Goal: Transaction & Acquisition: Purchase product/service

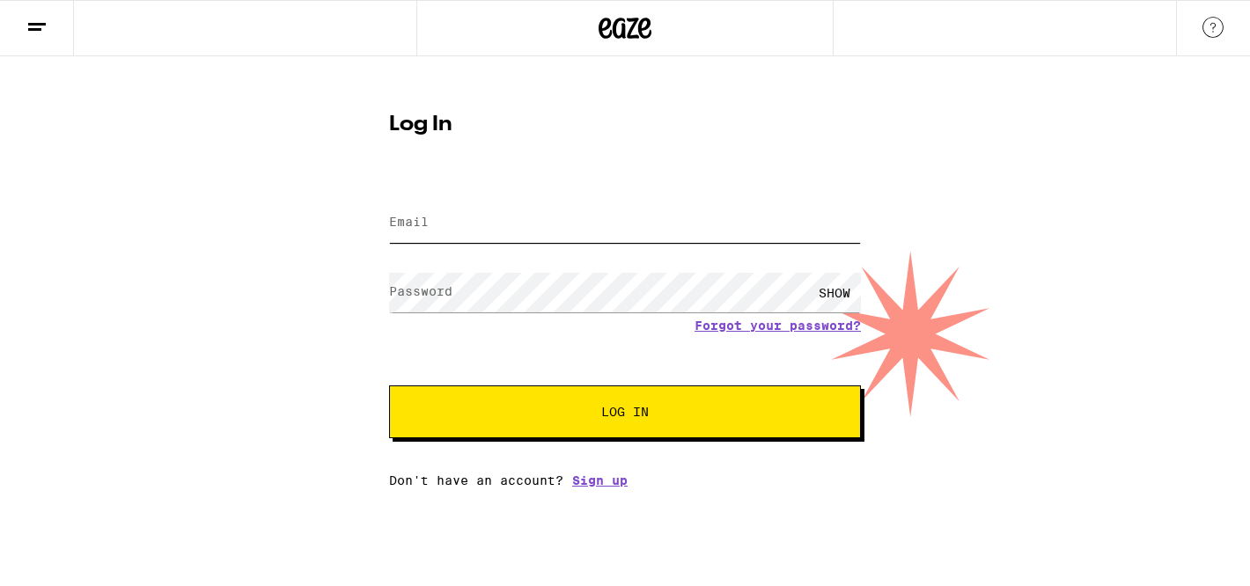
click at [693, 225] on input "Email" at bounding box center [625, 223] width 472 height 40
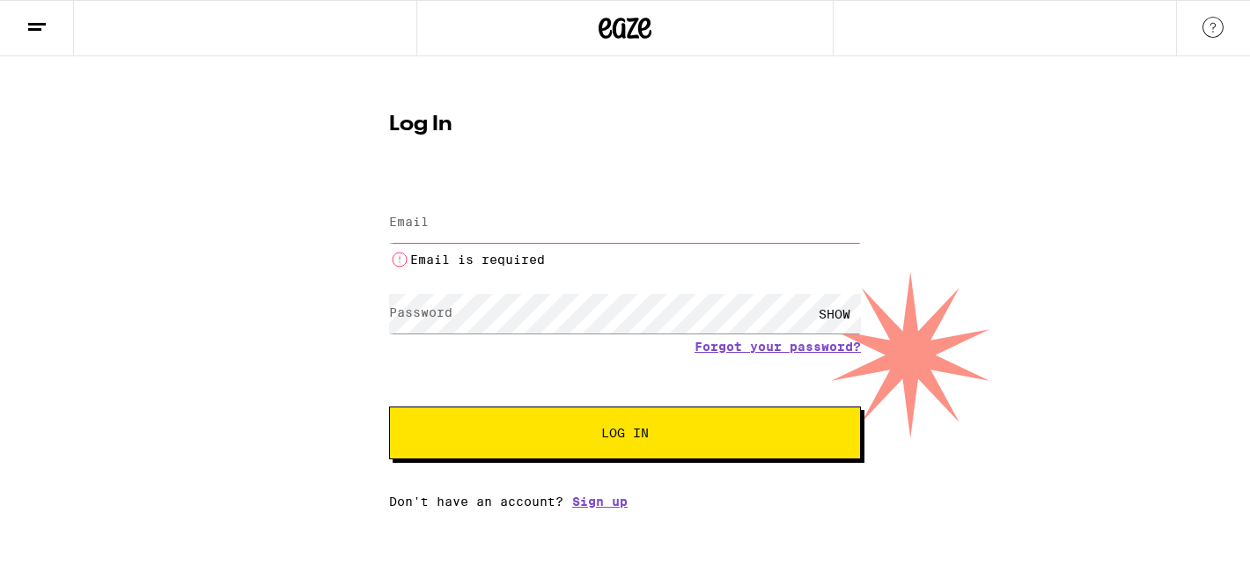
type input "[EMAIL_ADDRESS][DOMAIN_NAME]"
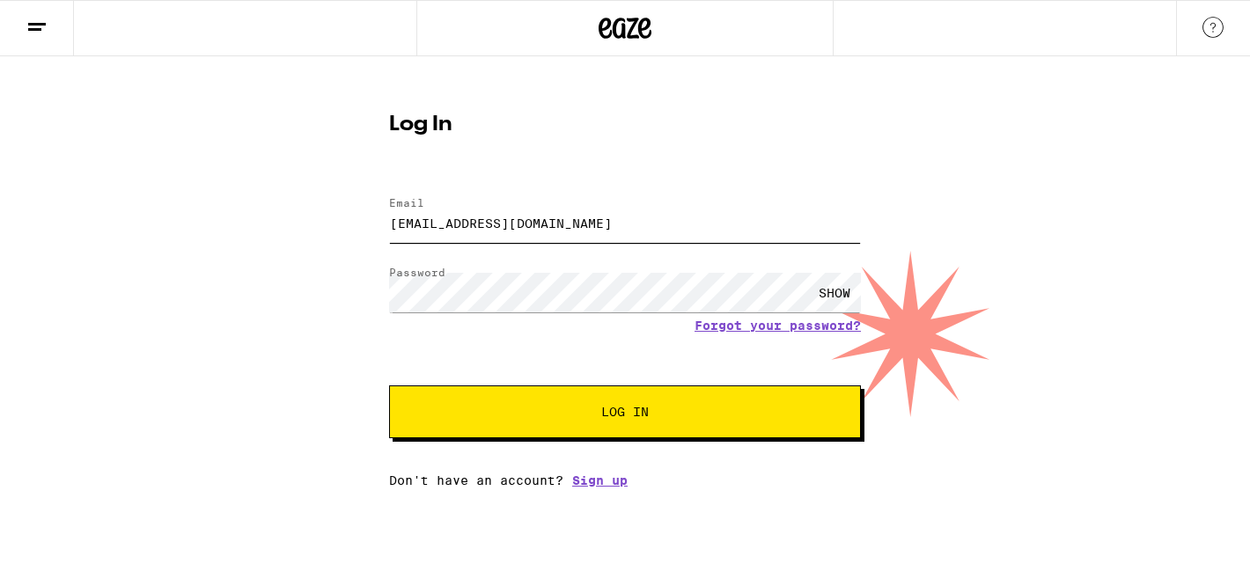
click at [389, 386] on button "Log In" at bounding box center [625, 412] width 472 height 53
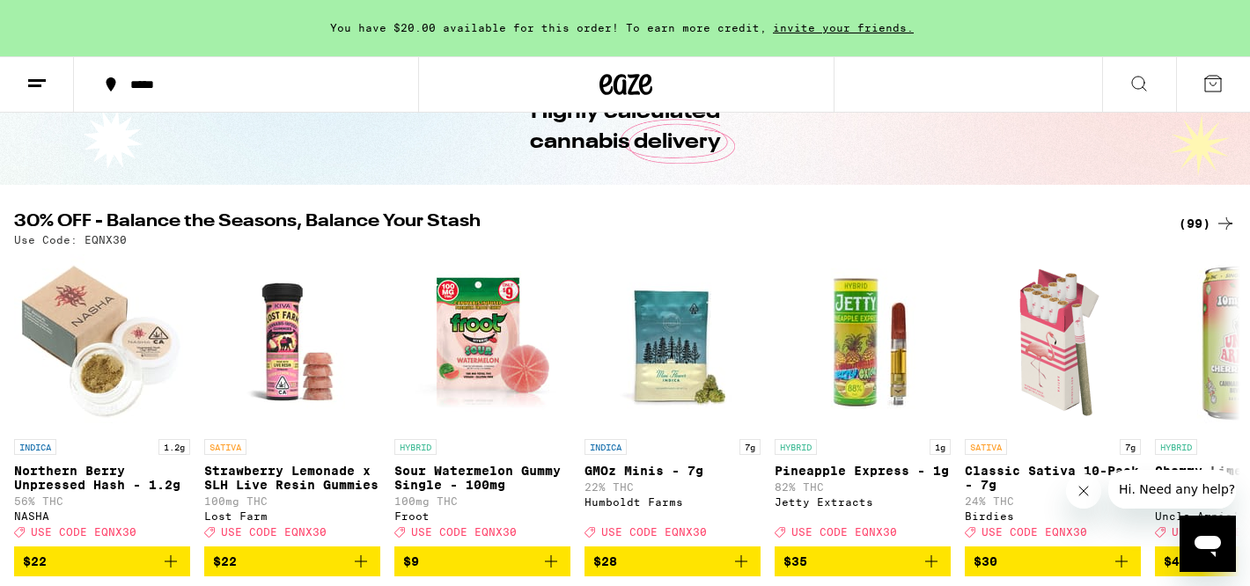
scroll to position [107, 0]
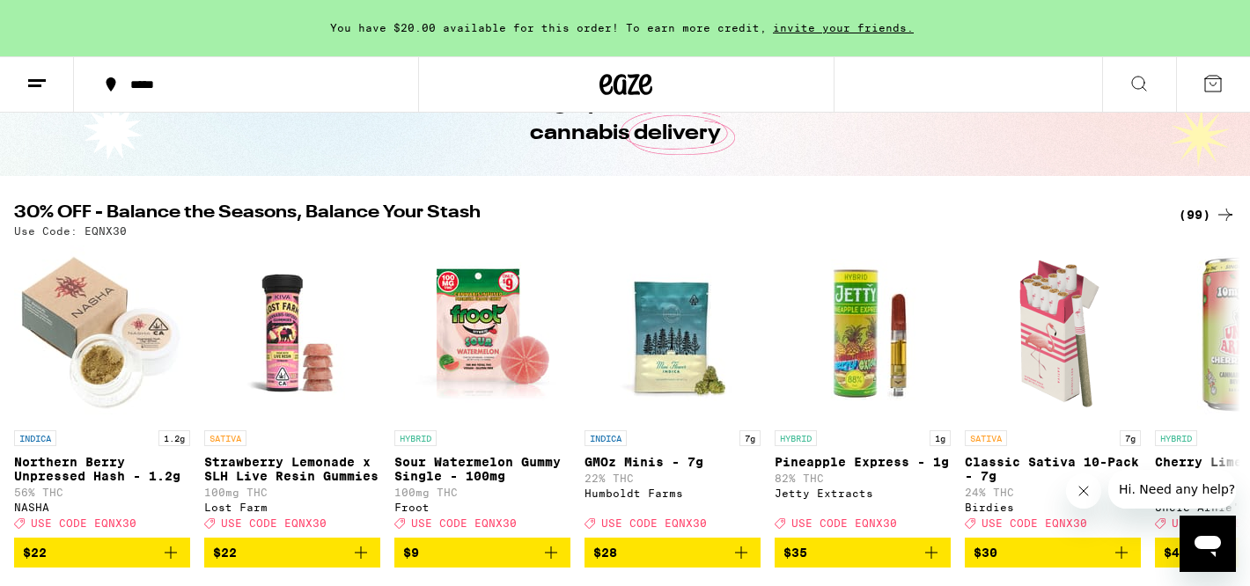
click at [1203, 221] on div "(99)" at bounding box center [1207, 214] width 57 height 21
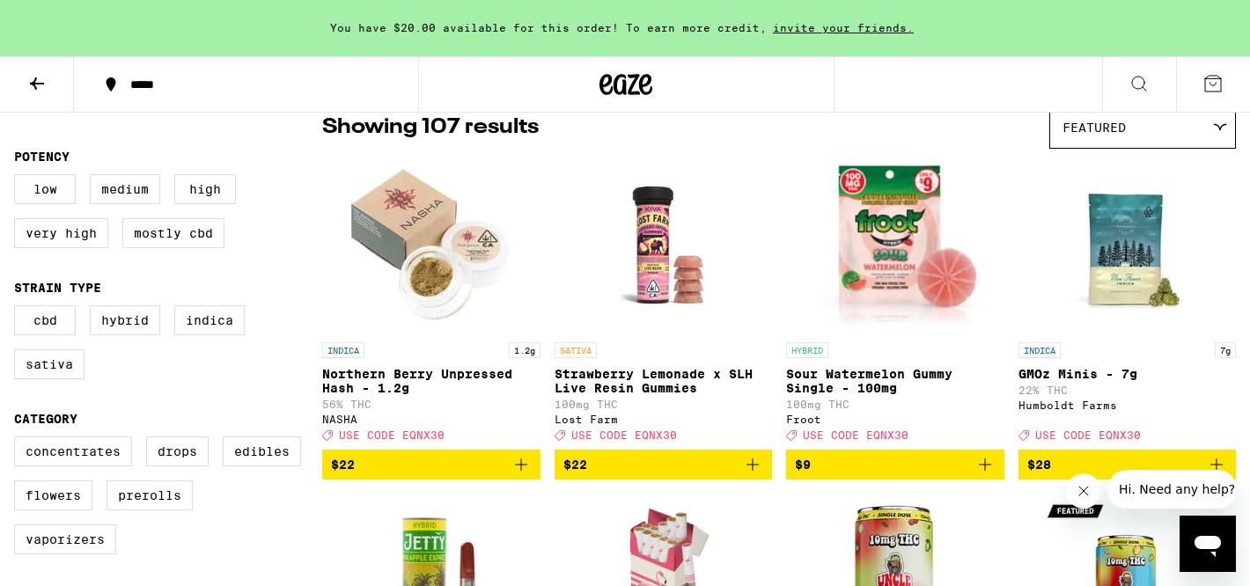
scroll to position [152, 0]
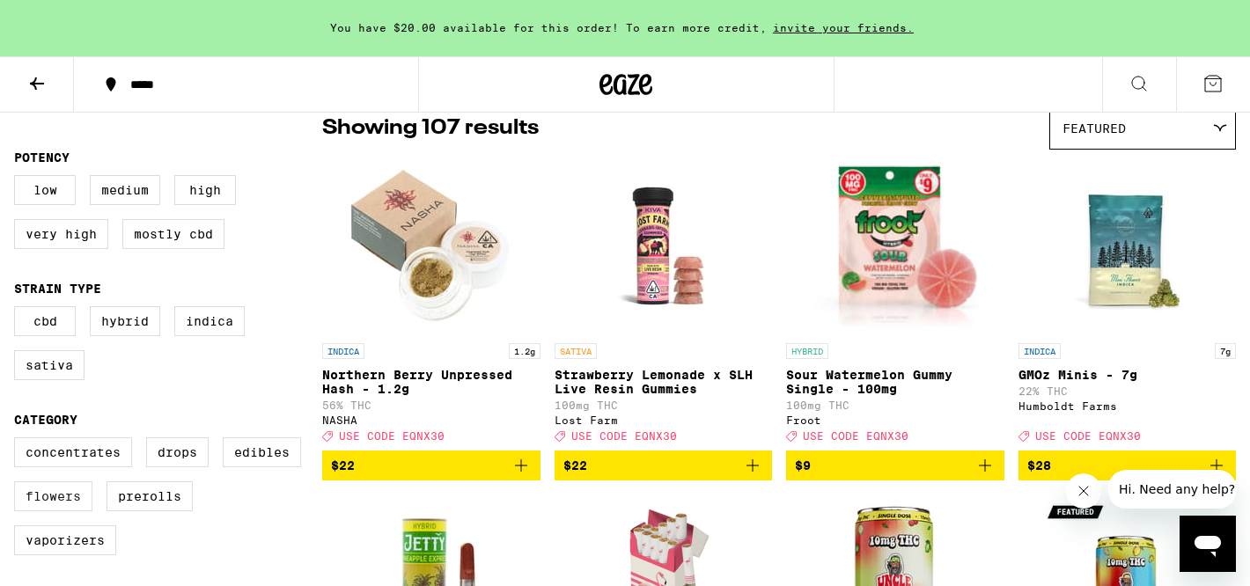
click at [62, 507] on label "Flowers" at bounding box center [53, 497] width 78 height 30
click at [18, 441] on input "Flowers" at bounding box center [18, 440] width 1 height 1
checkbox input "true"
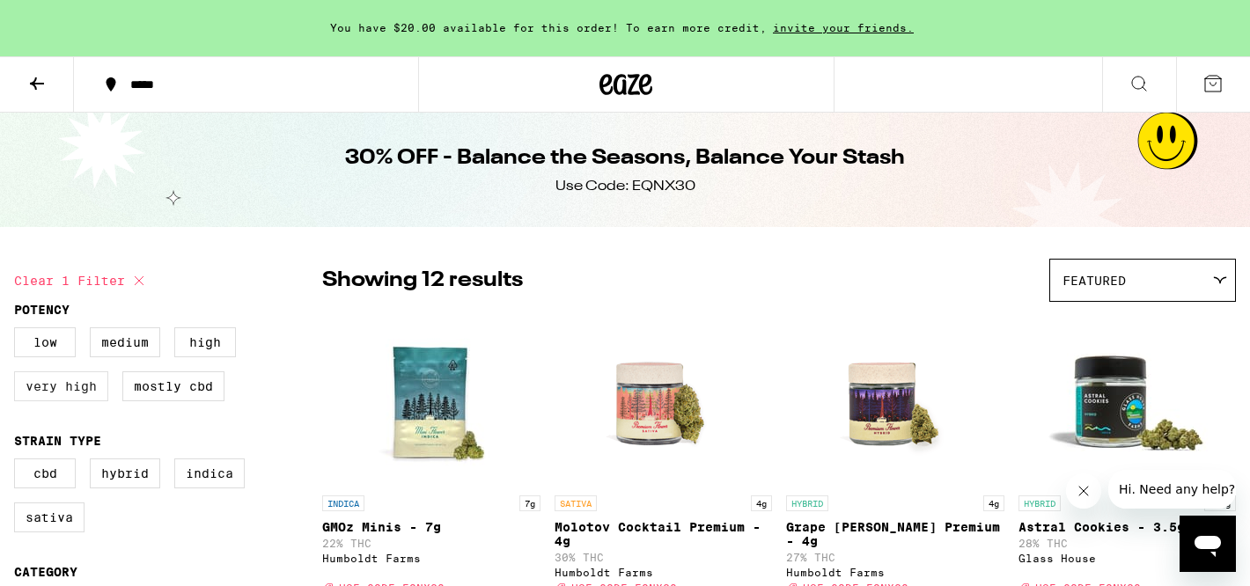
click at [71, 394] on label "Very High" at bounding box center [61, 387] width 94 height 30
click at [18, 331] on input "Very High" at bounding box center [18, 330] width 1 height 1
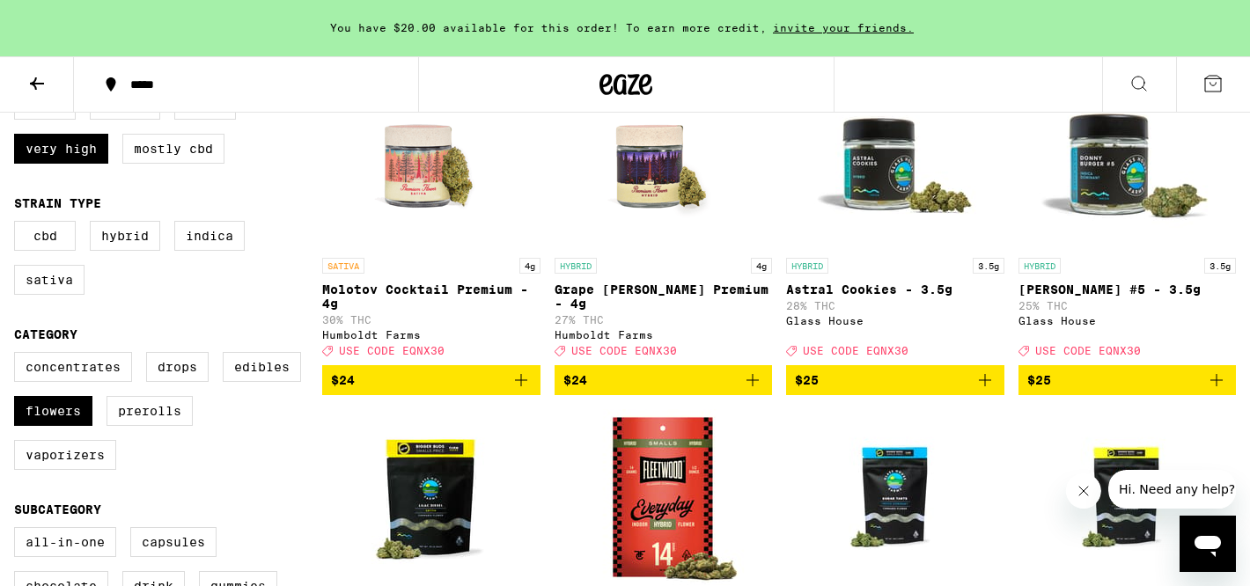
scroll to position [240, 0]
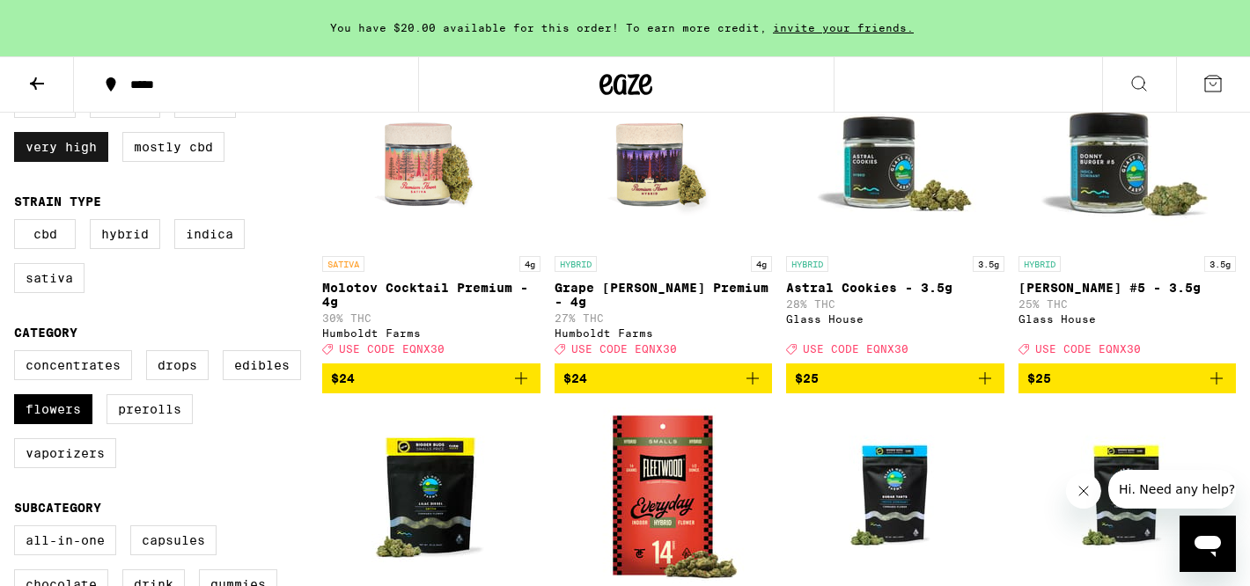
click at [102, 157] on label "Very High" at bounding box center [61, 147] width 94 height 30
click at [18, 92] on input "Very High" at bounding box center [18, 91] width 1 height 1
checkbox input "false"
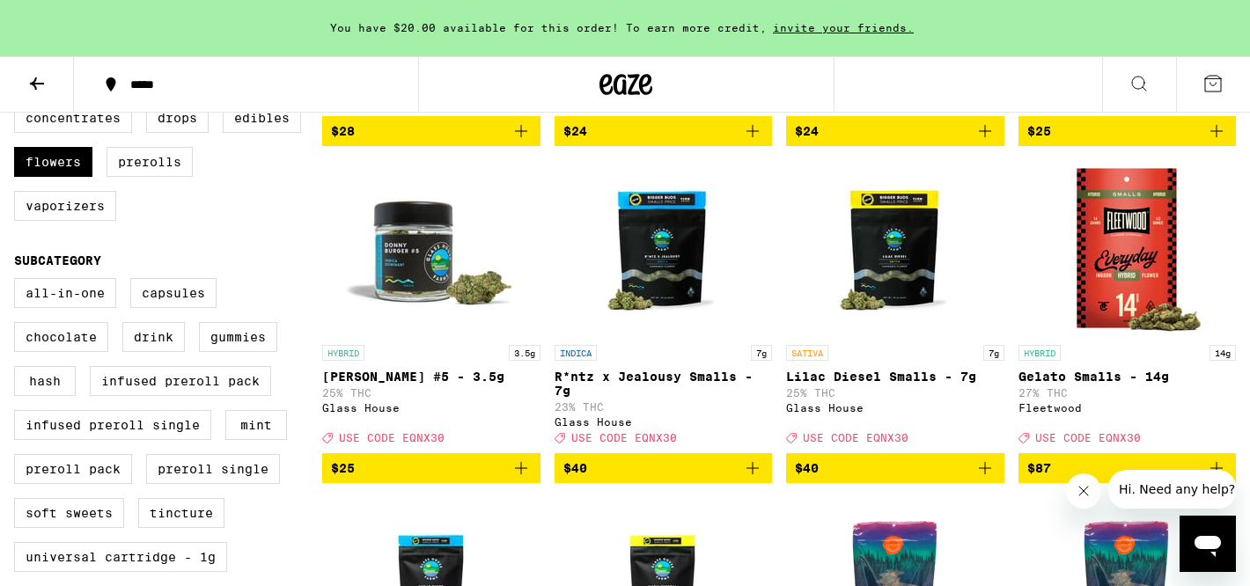
scroll to position [489, 0]
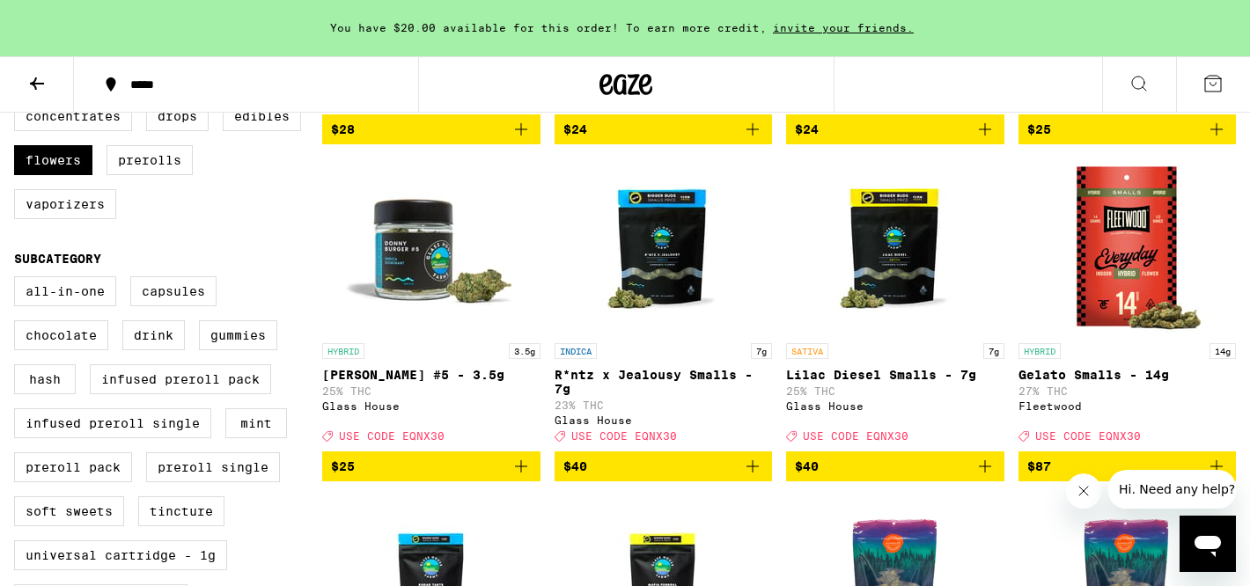
click at [988, 477] on icon "Add to bag" at bounding box center [985, 466] width 21 height 21
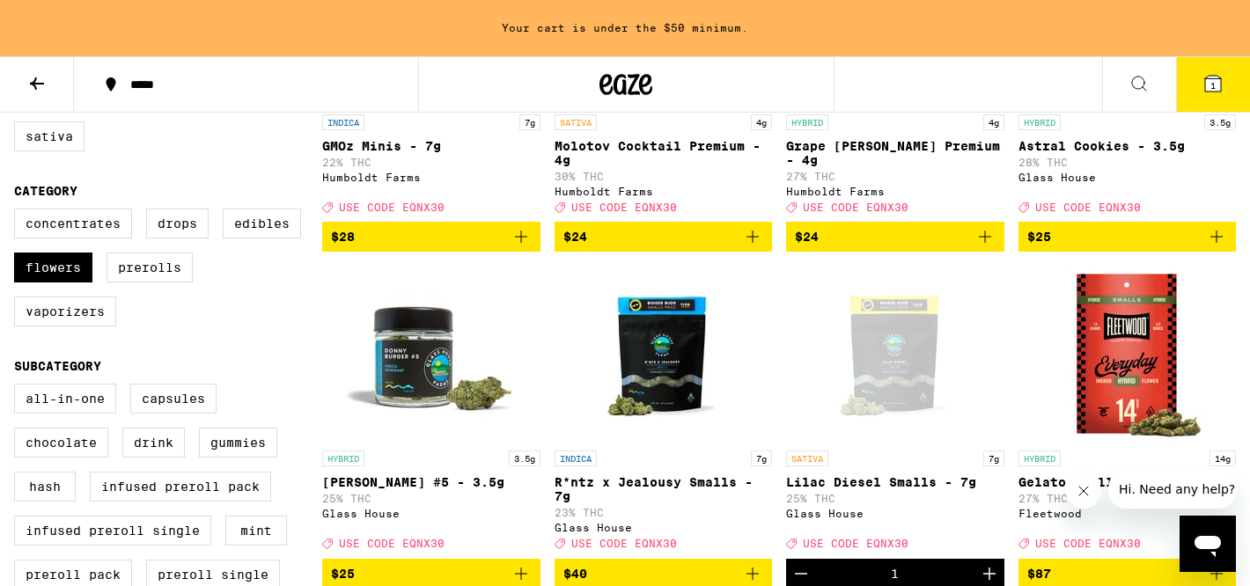
scroll to position [405, 0]
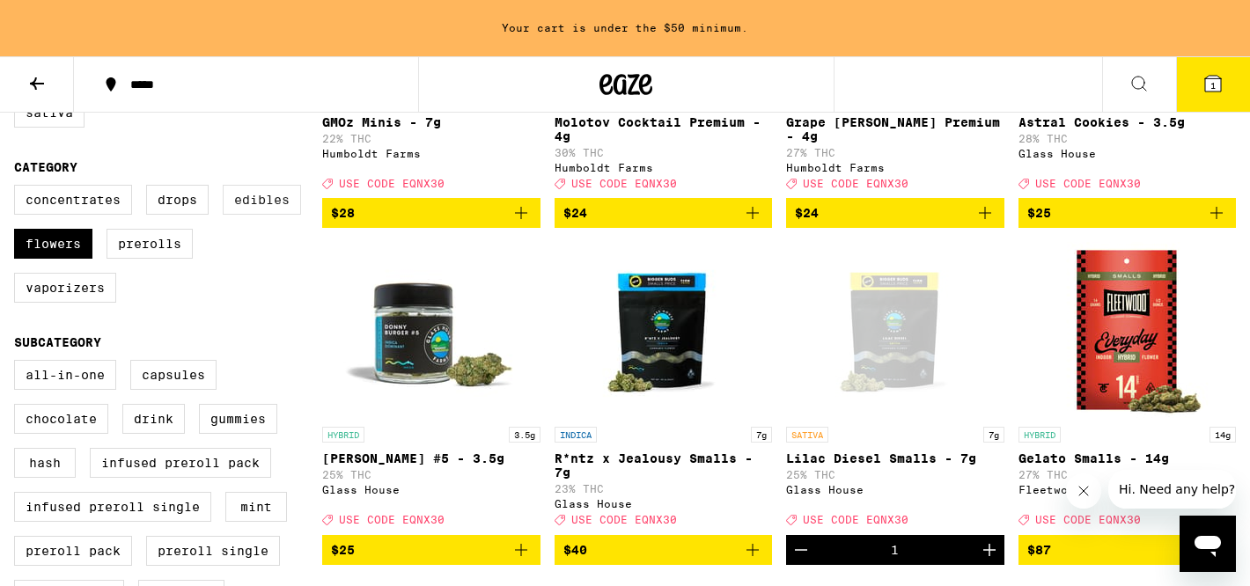
click at [275, 207] on label "Edibles" at bounding box center [262, 200] width 78 height 30
click at [18, 188] on input "Edibles" at bounding box center [18, 188] width 1 height 1
checkbox input "true"
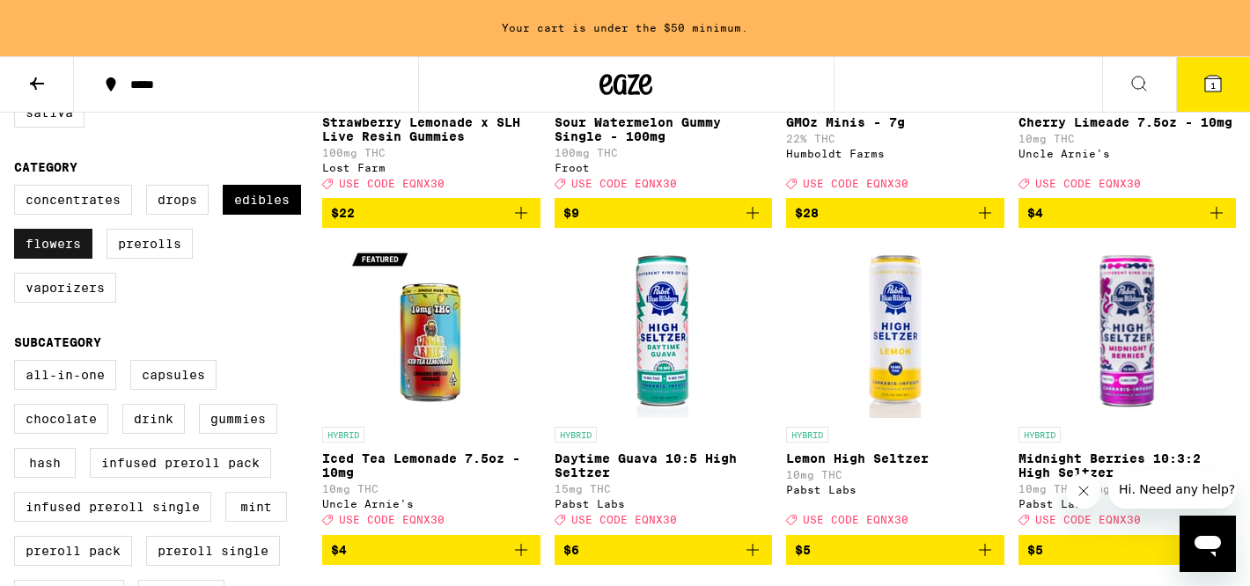
click at [48, 259] on label "Flowers" at bounding box center [53, 244] width 78 height 30
click at [18, 188] on input "Flowers" at bounding box center [18, 188] width 1 height 1
checkbox input "false"
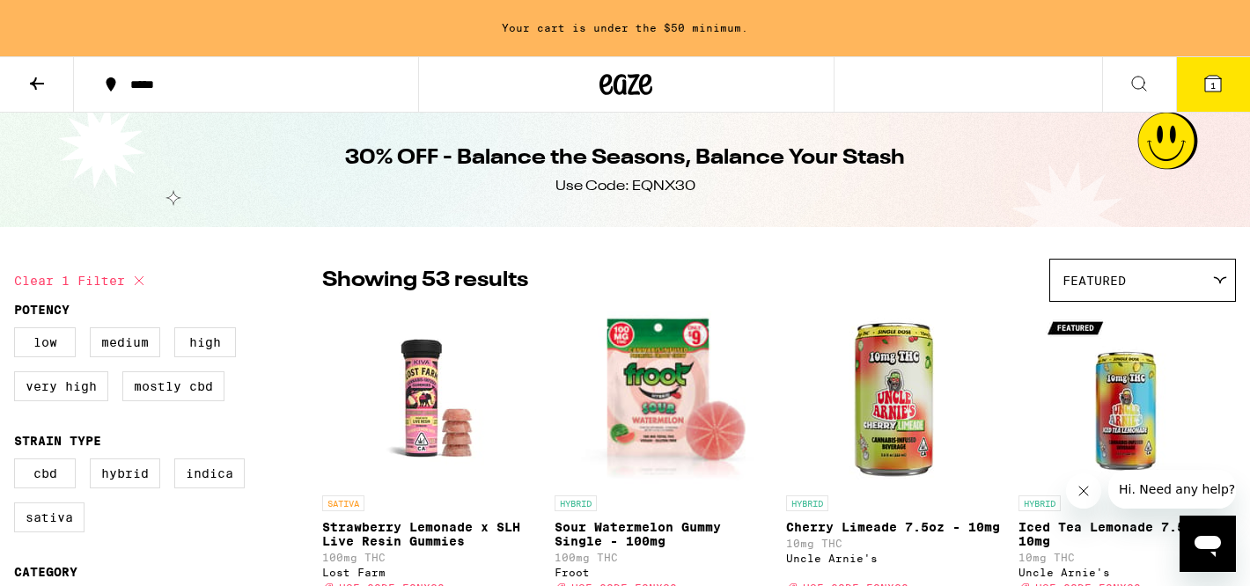
click at [1150, 289] on div "Featured" at bounding box center [1142, 280] width 185 height 41
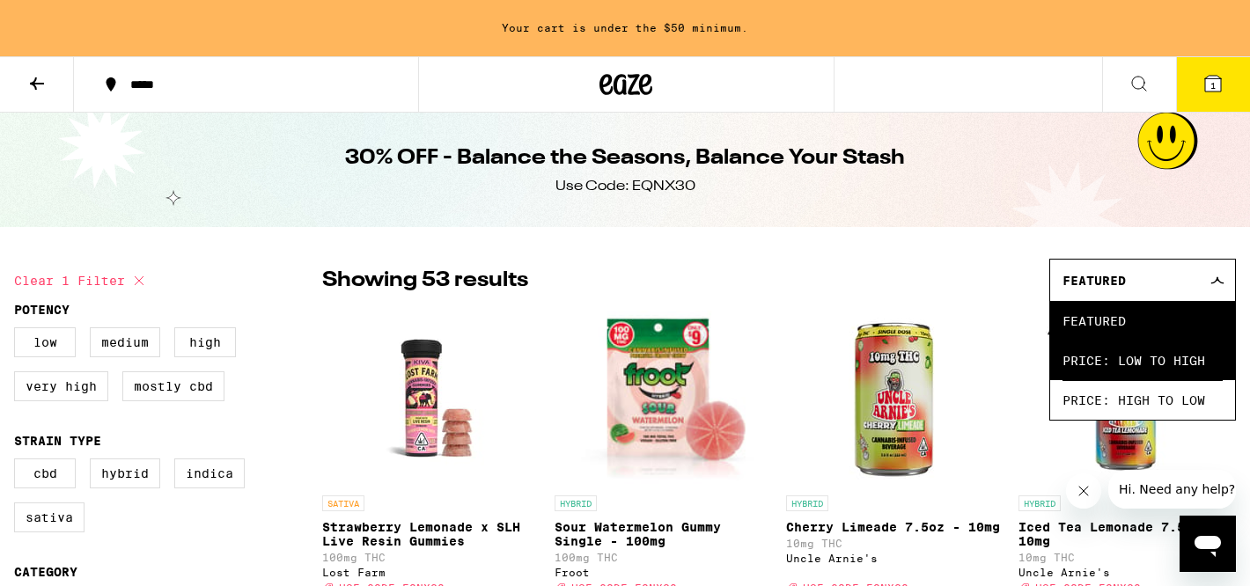
click at [1127, 364] on span "Price: Low to High" at bounding box center [1143, 361] width 160 height 40
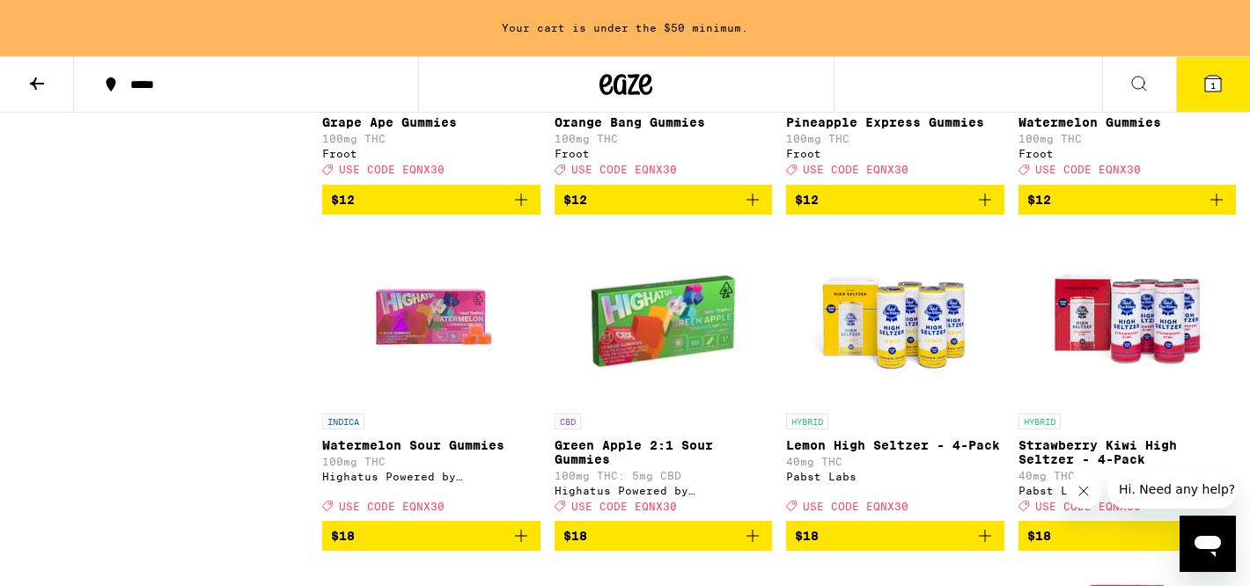
scroll to position [2092, 0]
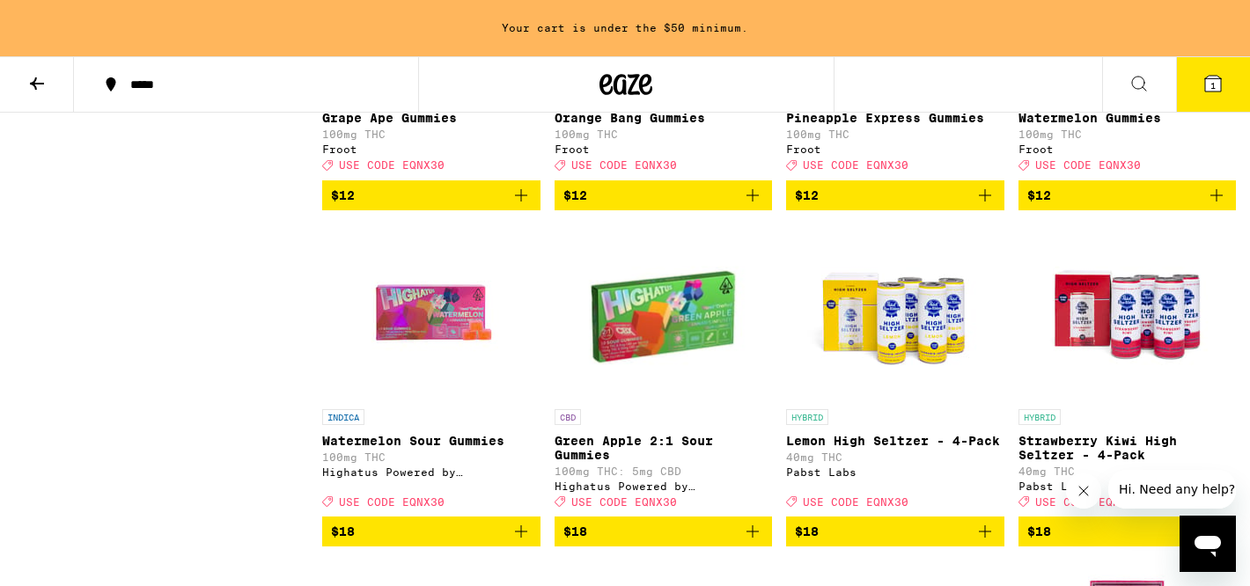
click at [989, 206] on icon "Add to bag" at bounding box center [985, 195] width 21 height 21
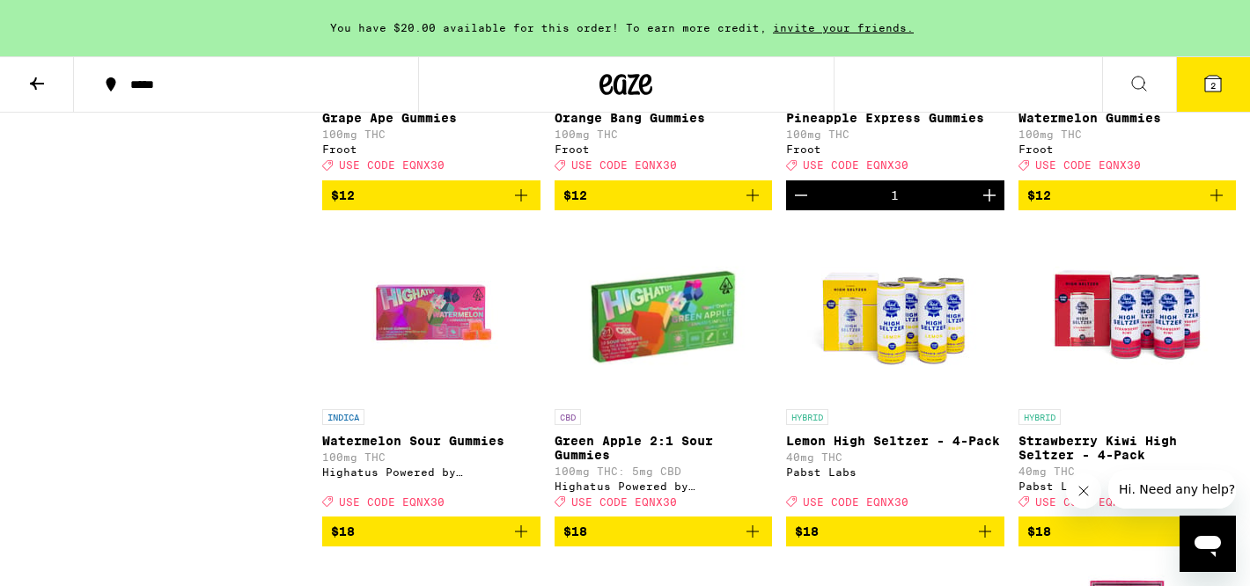
click at [1218, 206] on icon "Add to bag" at bounding box center [1216, 195] width 21 height 21
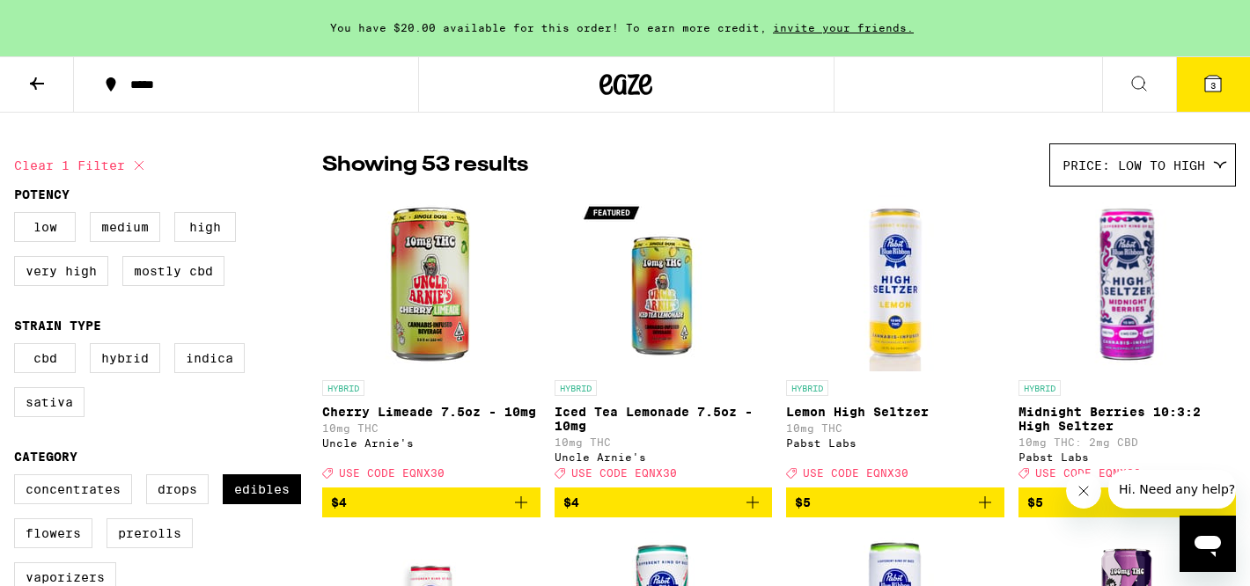
scroll to position [199, 0]
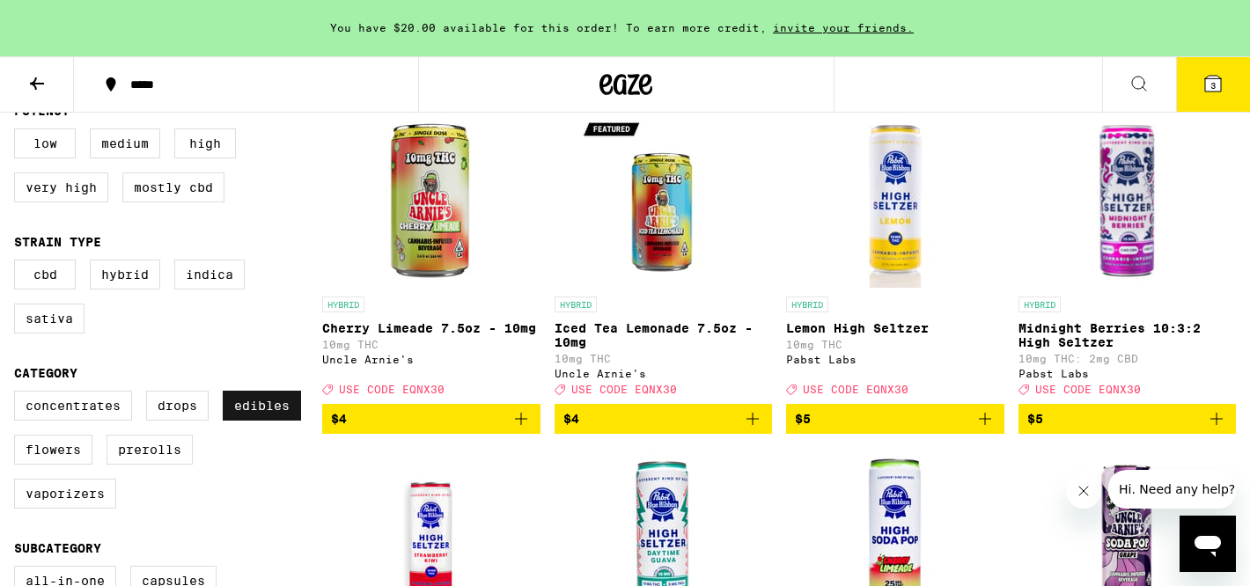
click at [250, 421] on label "Edibles" at bounding box center [262, 406] width 78 height 30
click at [18, 394] on input "Edibles" at bounding box center [18, 394] width 1 height 1
checkbox input "false"
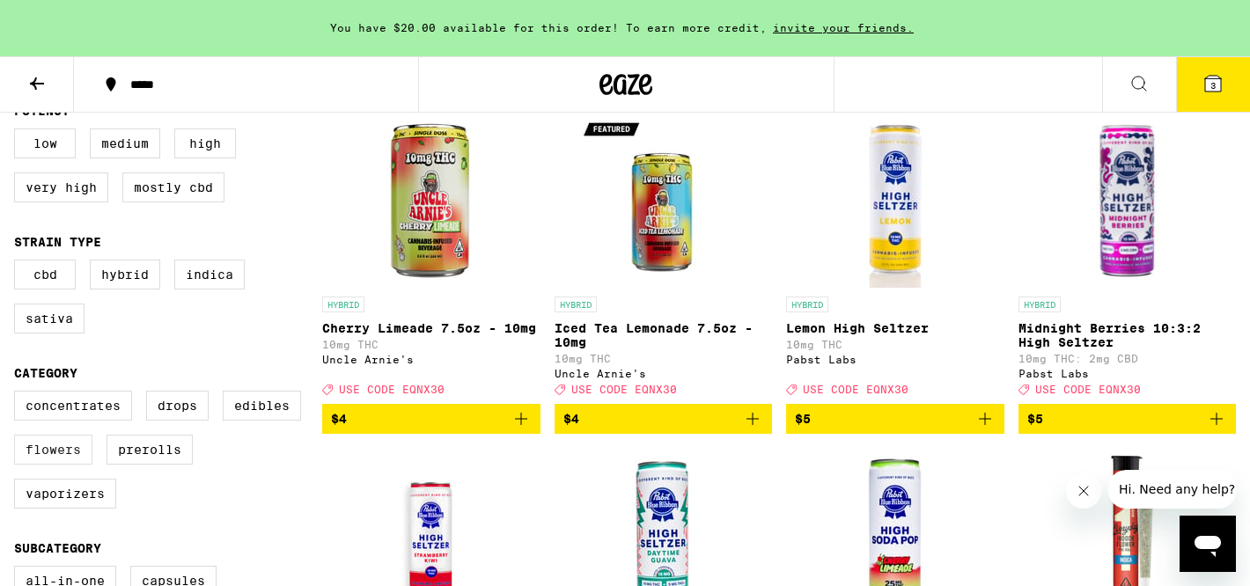
click at [37, 465] on label "Flowers" at bounding box center [53, 450] width 78 height 30
click at [18, 394] on input "Flowers" at bounding box center [18, 394] width 1 height 1
checkbox input "true"
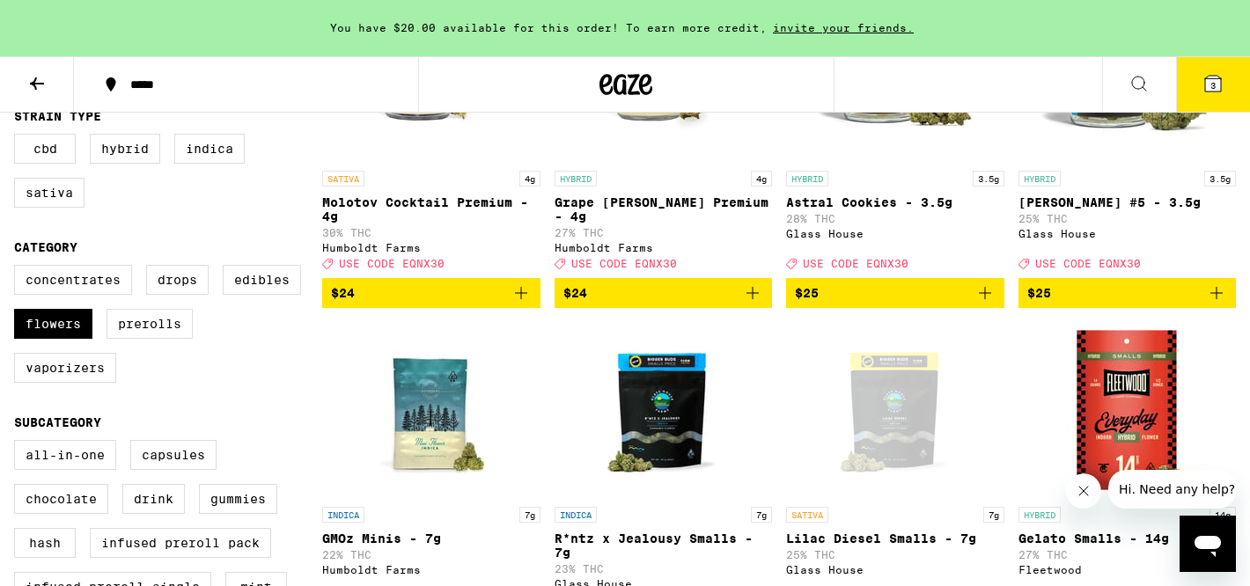
scroll to position [205, 0]
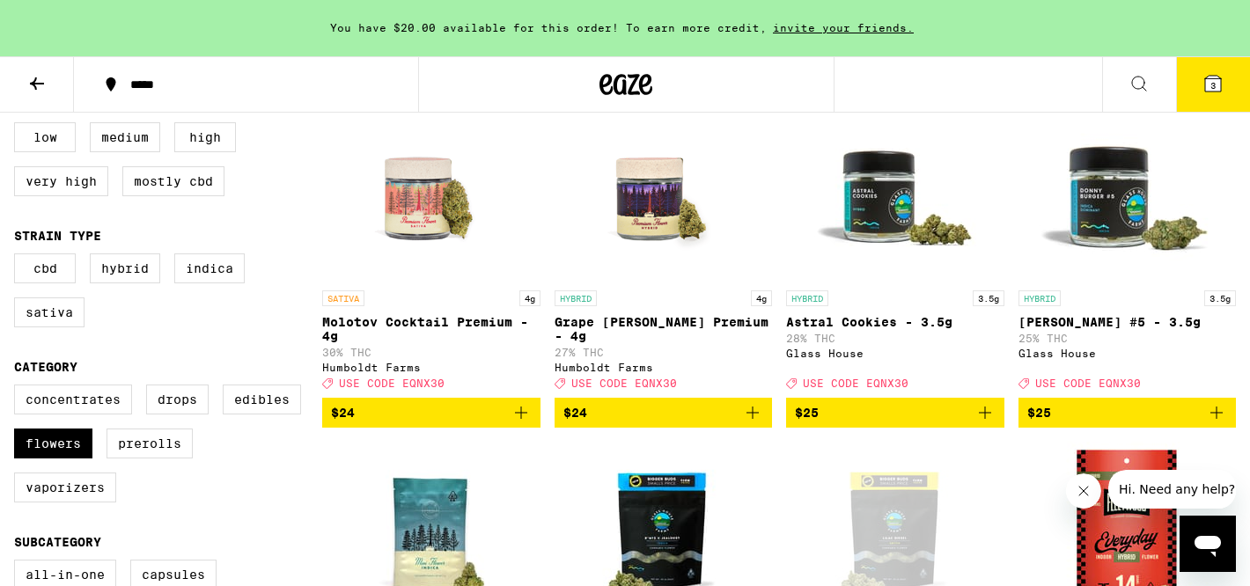
click at [526, 422] on icon "Add to bag" at bounding box center [521, 412] width 21 height 21
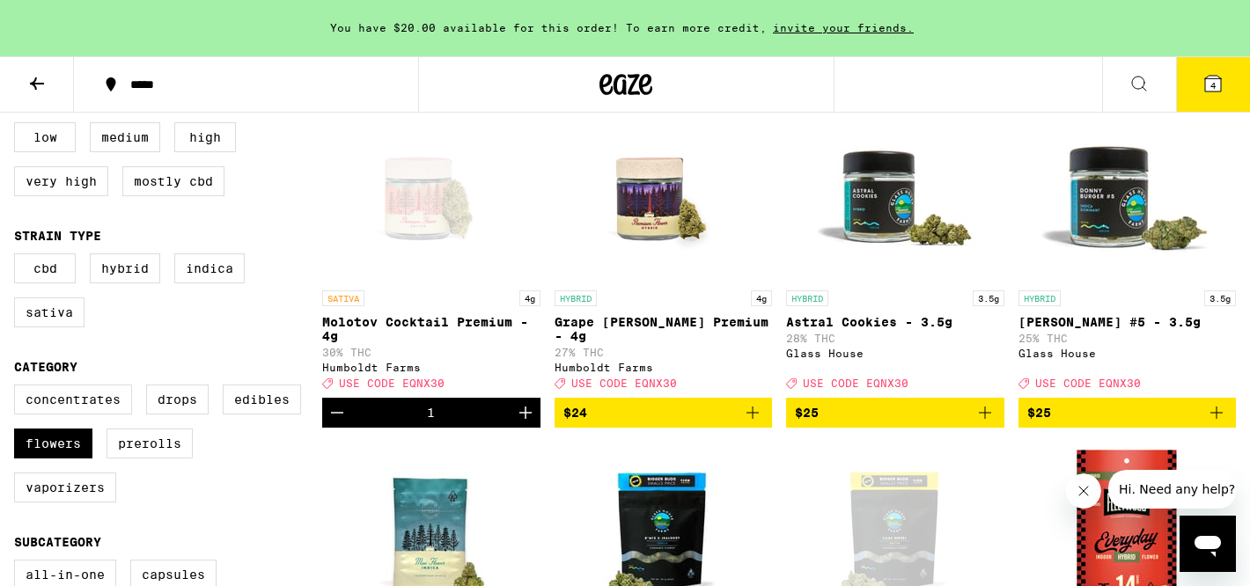
scroll to position [0, 0]
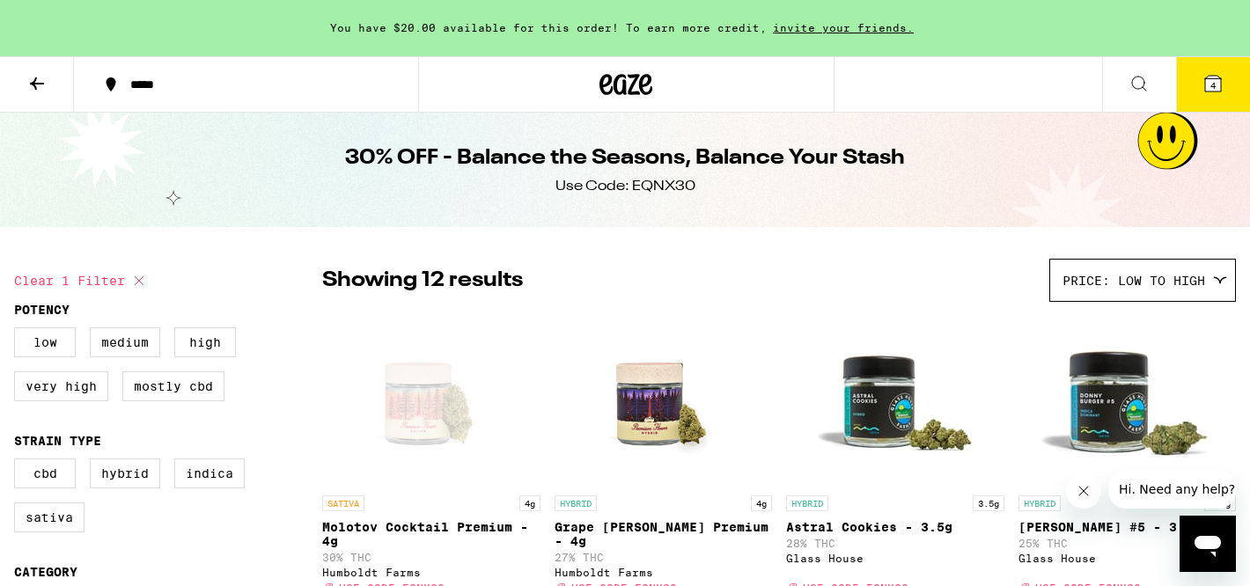
click at [1223, 77] on icon at bounding box center [1213, 83] width 21 height 21
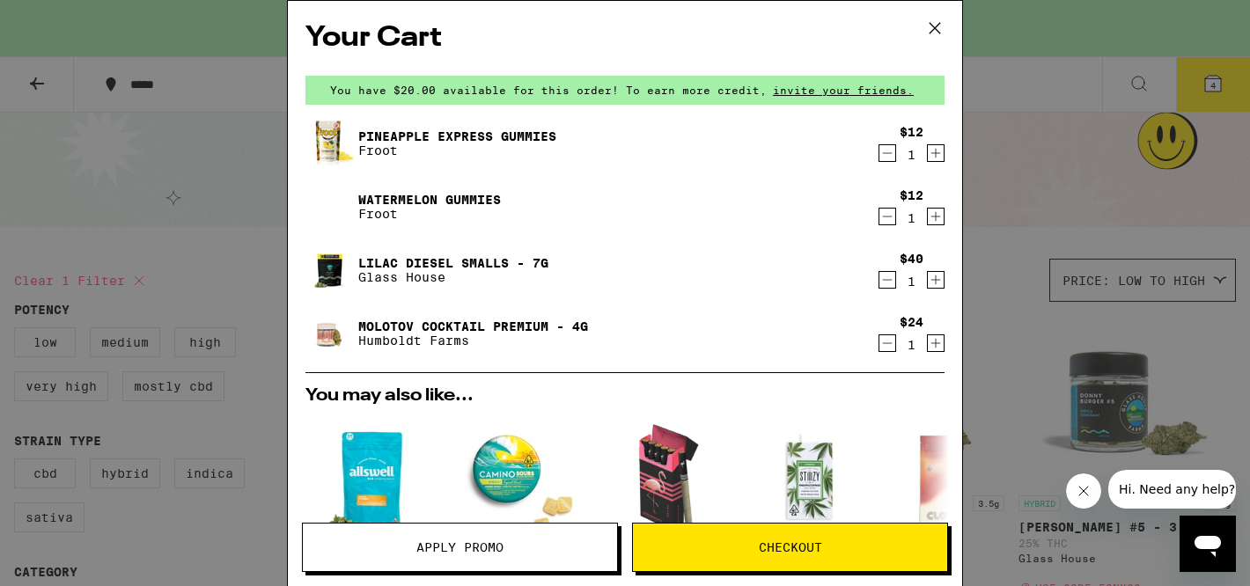
click at [511, 545] on span "Apply Promo" at bounding box center [460, 548] width 314 height 12
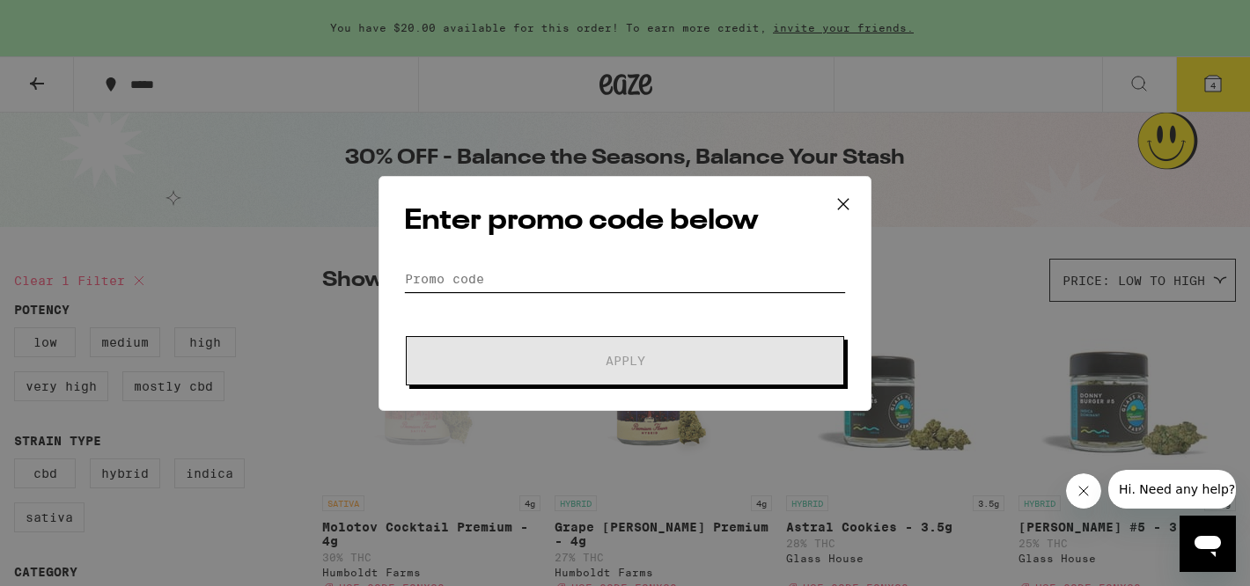
click at [514, 284] on input "Promo Code" at bounding box center [625, 279] width 442 height 26
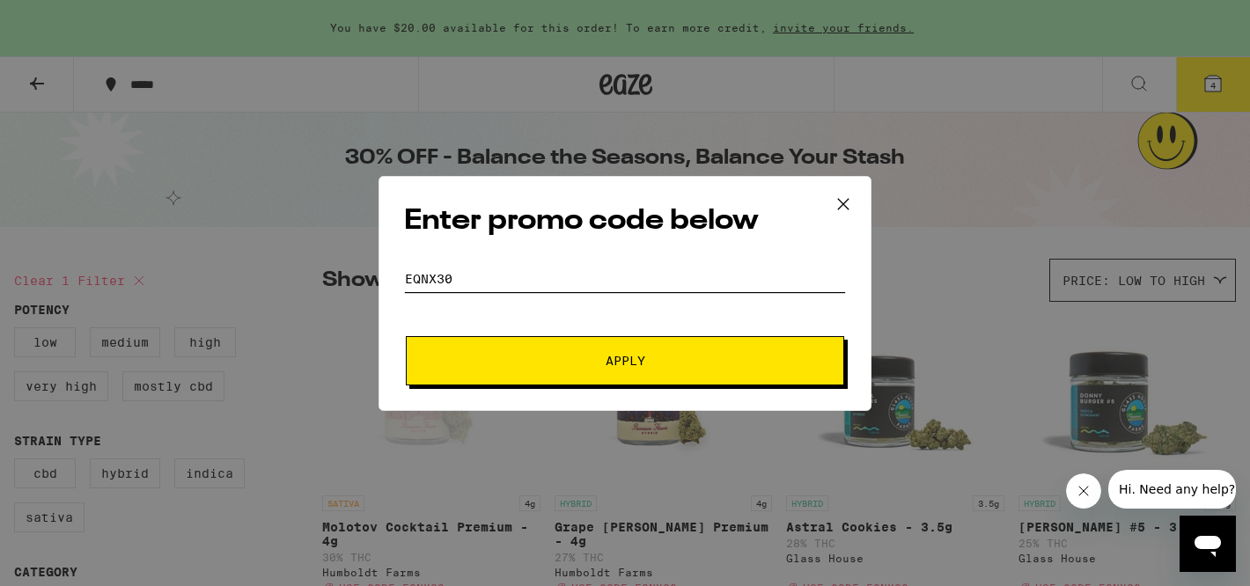
type input "eqnx30"
click at [708, 372] on button "Apply" at bounding box center [625, 360] width 439 height 49
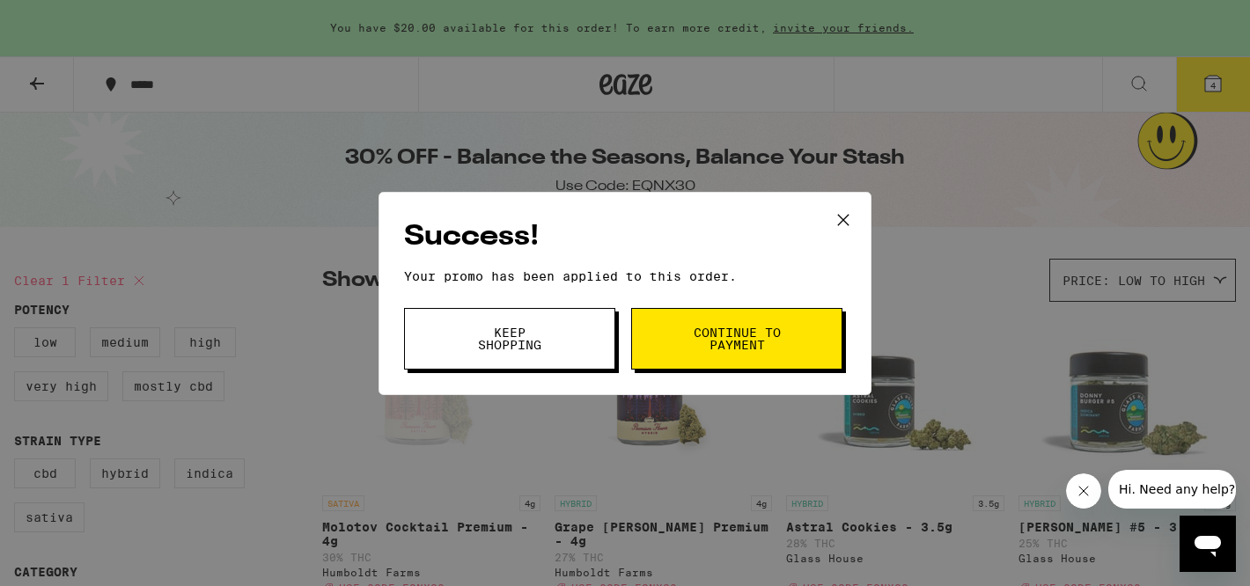
click at [722, 356] on button "Continue to payment" at bounding box center [736, 339] width 211 height 62
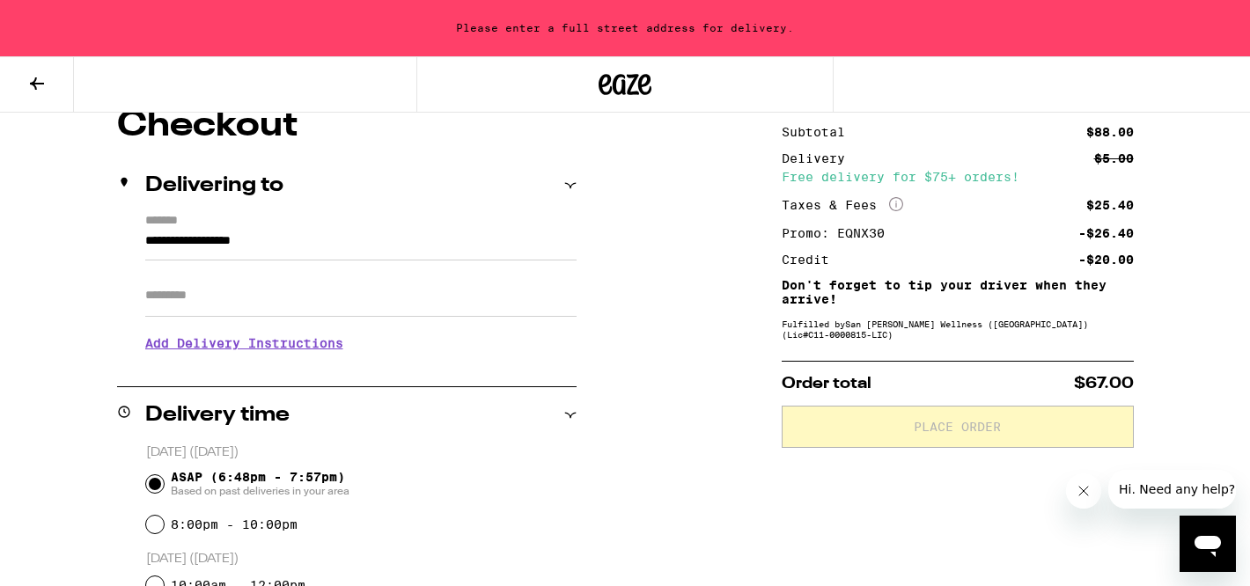
scroll to position [157, 0]
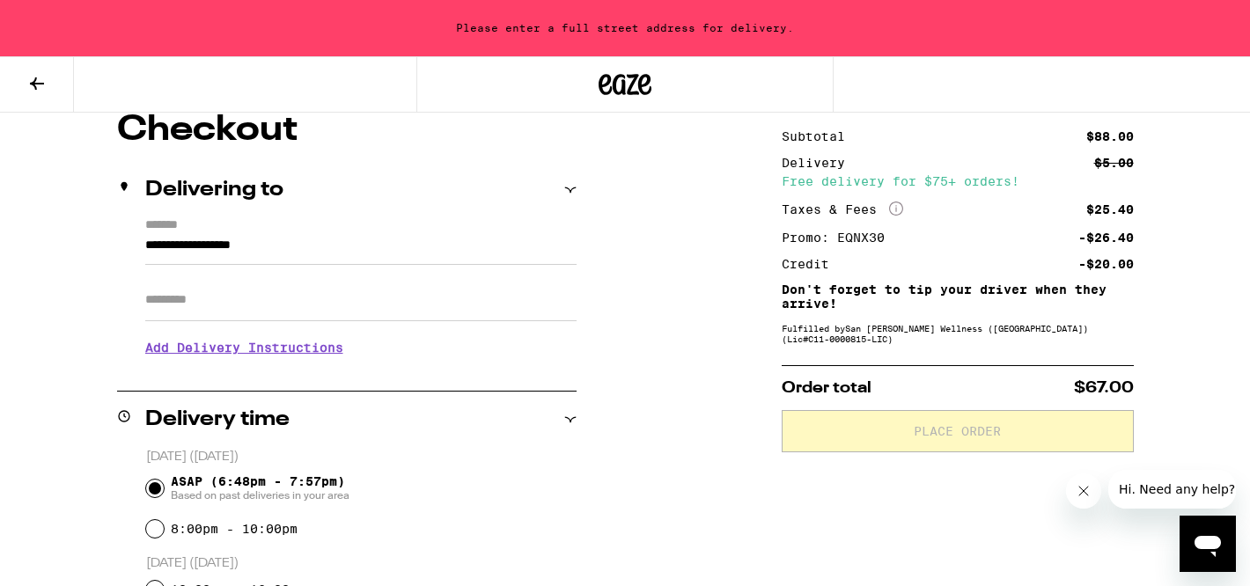
click at [261, 247] on input "**********" at bounding box center [360, 250] width 431 height 30
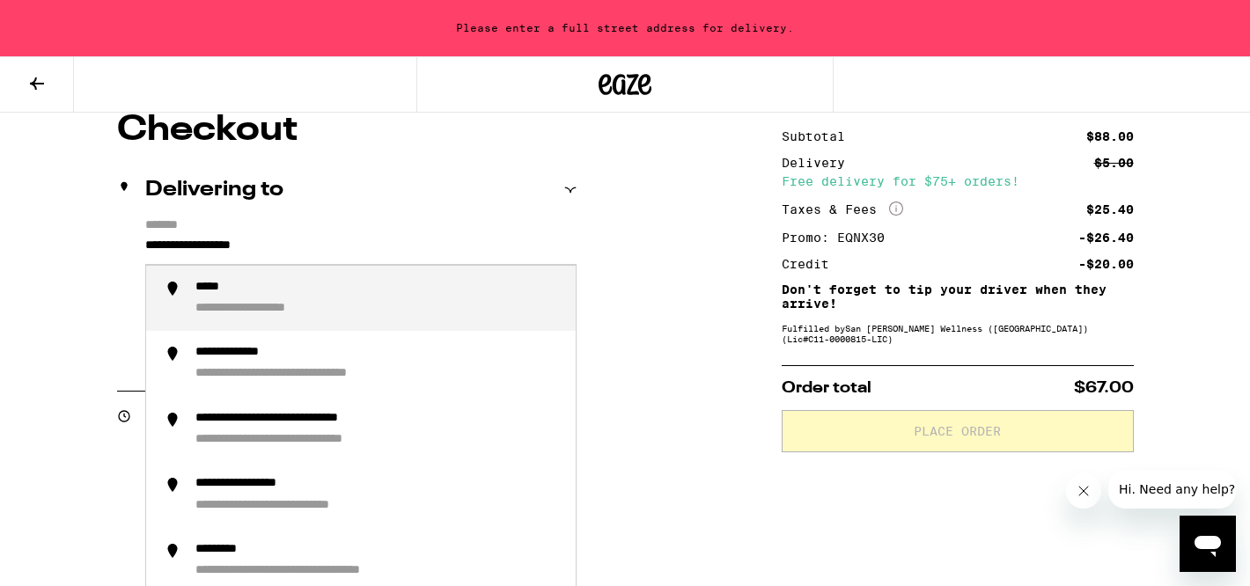
click at [261, 247] on input "**********" at bounding box center [360, 250] width 431 height 30
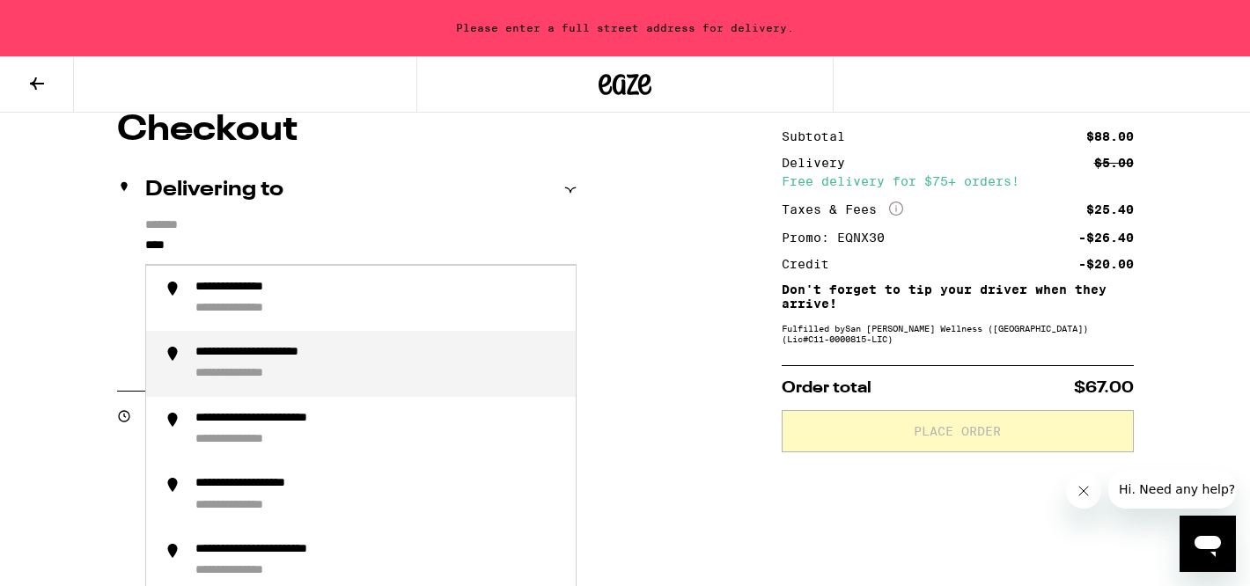
click at [316, 383] on div "**********" at bounding box center [378, 364] width 366 height 38
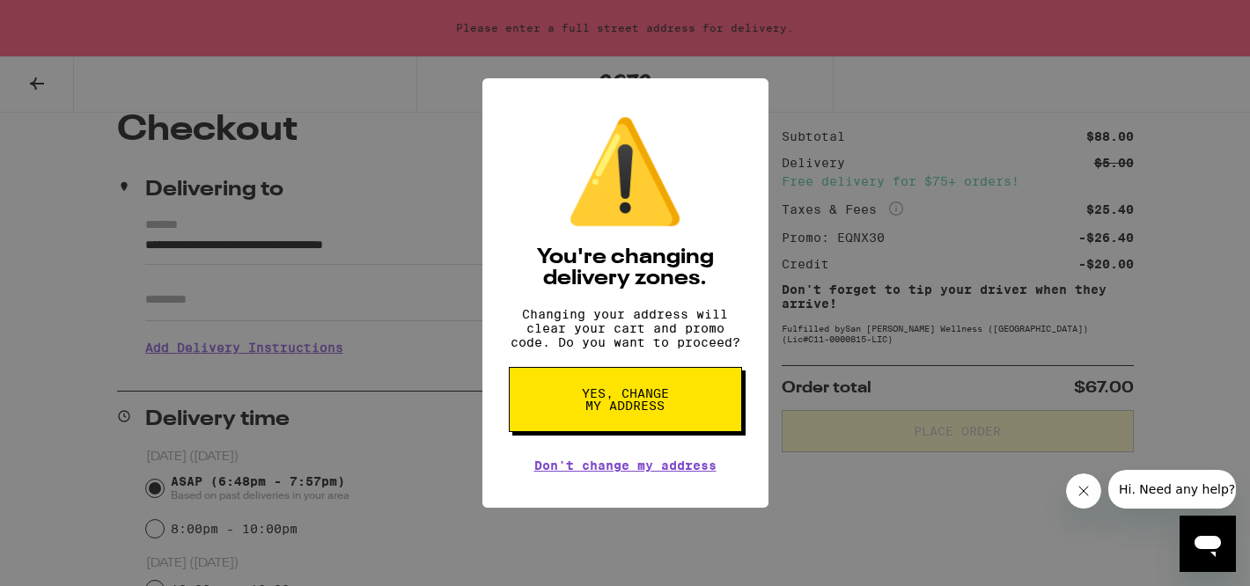
click at [622, 412] on span "Yes, change my address" at bounding box center [625, 399] width 91 height 25
type input "**********"
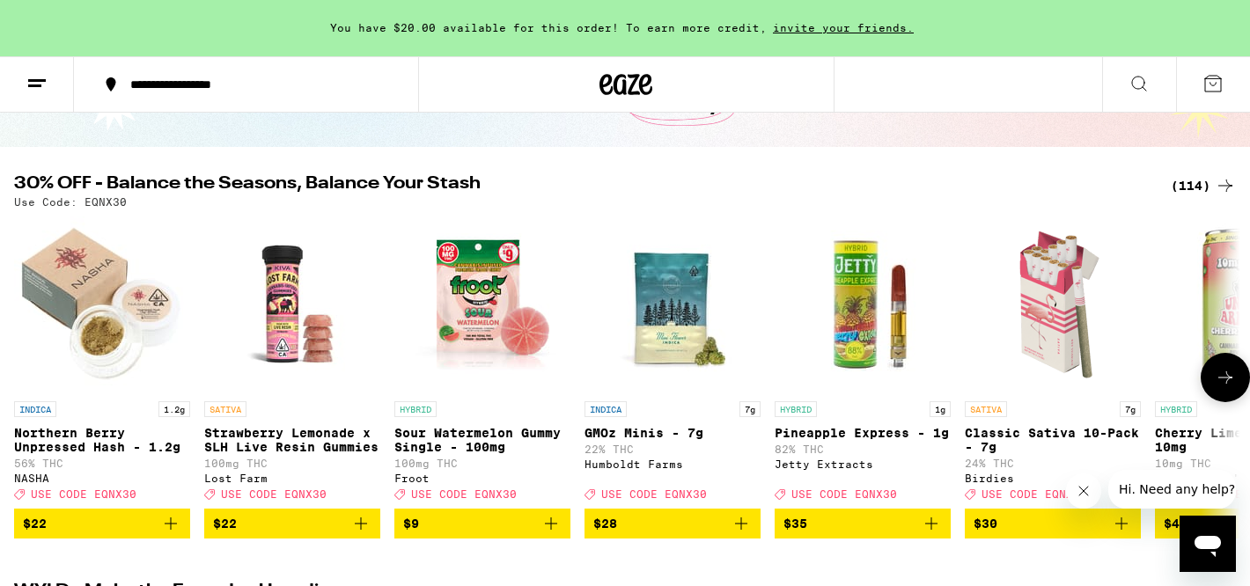
scroll to position [136, 0]
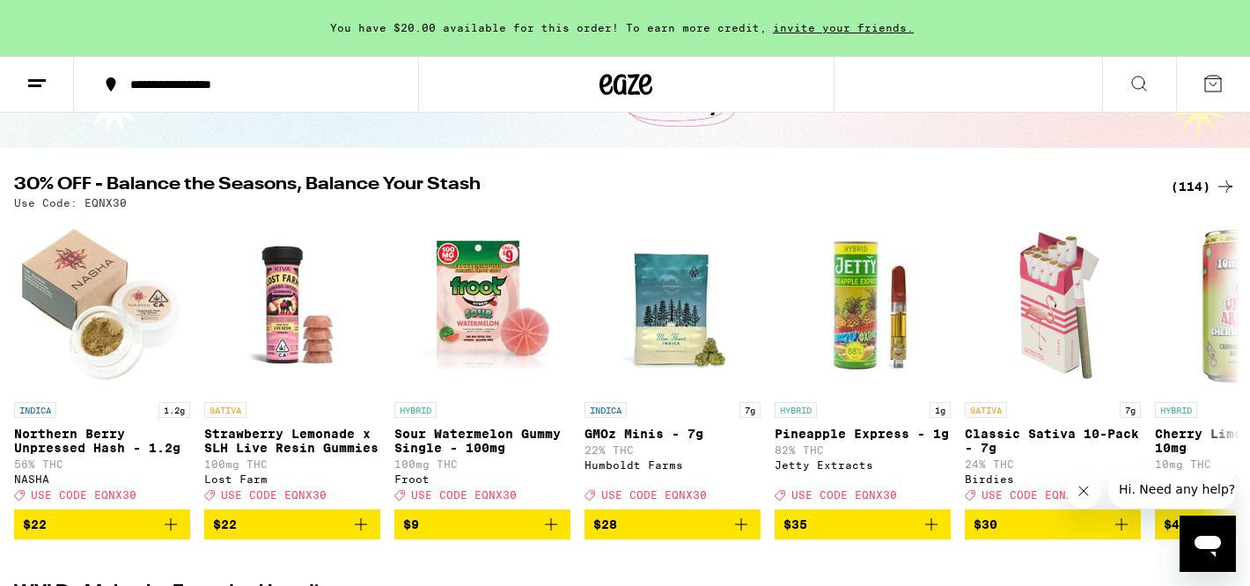
click at [1205, 186] on div "(114)" at bounding box center [1203, 186] width 65 height 21
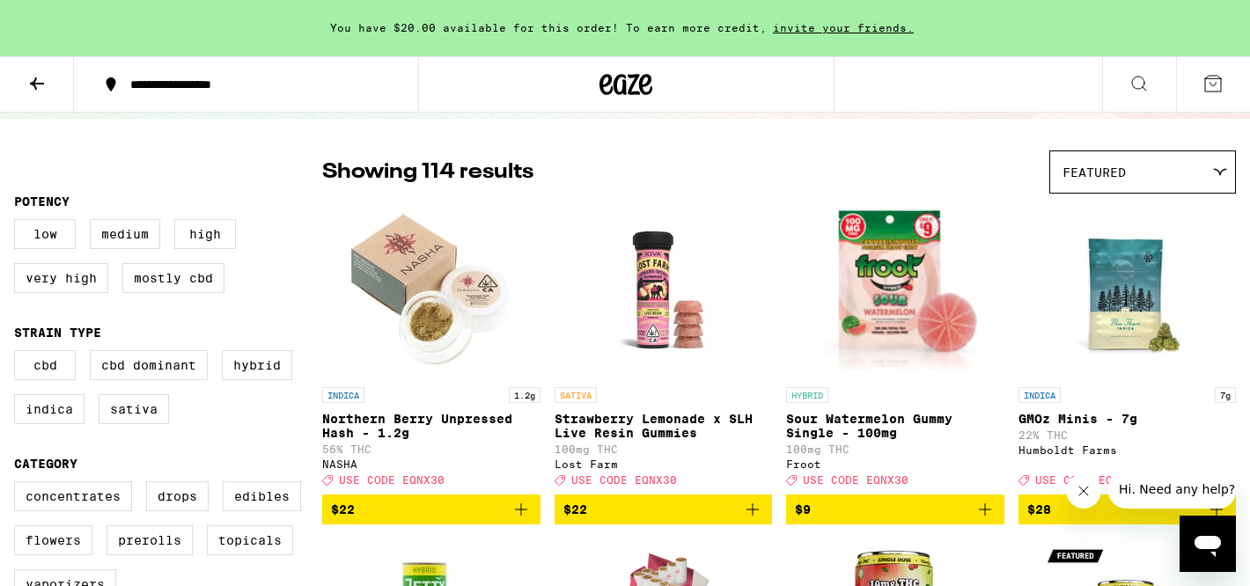
scroll to position [148, 0]
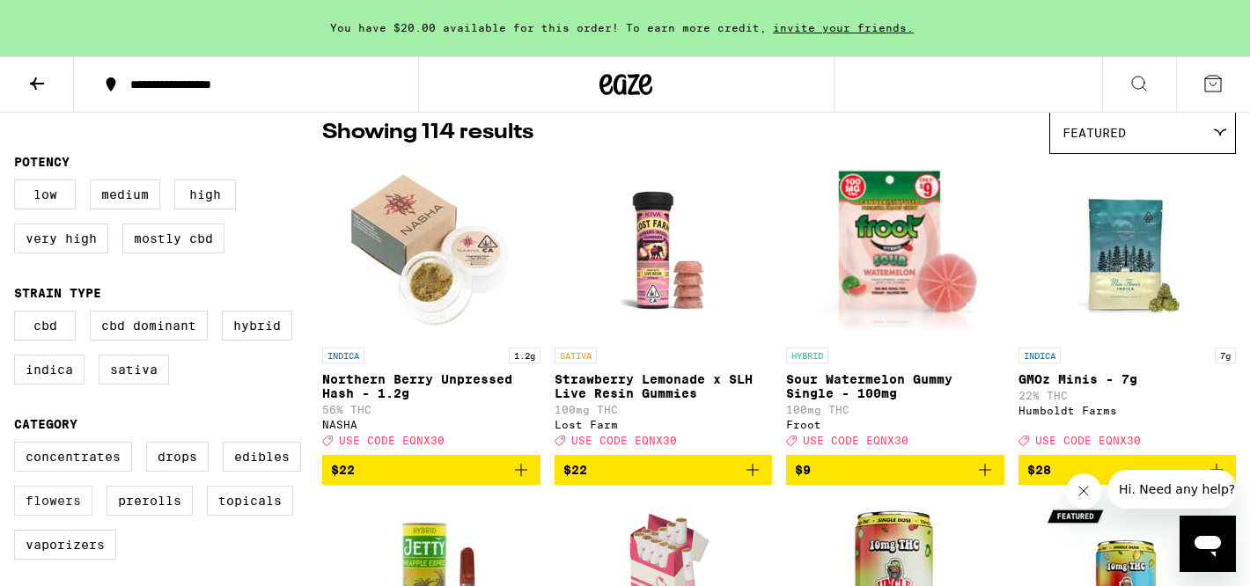
click at [54, 508] on label "Flowers" at bounding box center [53, 501] width 78 height 30
click at [18, 446] on input "Flowers" at bounding box center [18, 445] width 1 height 1
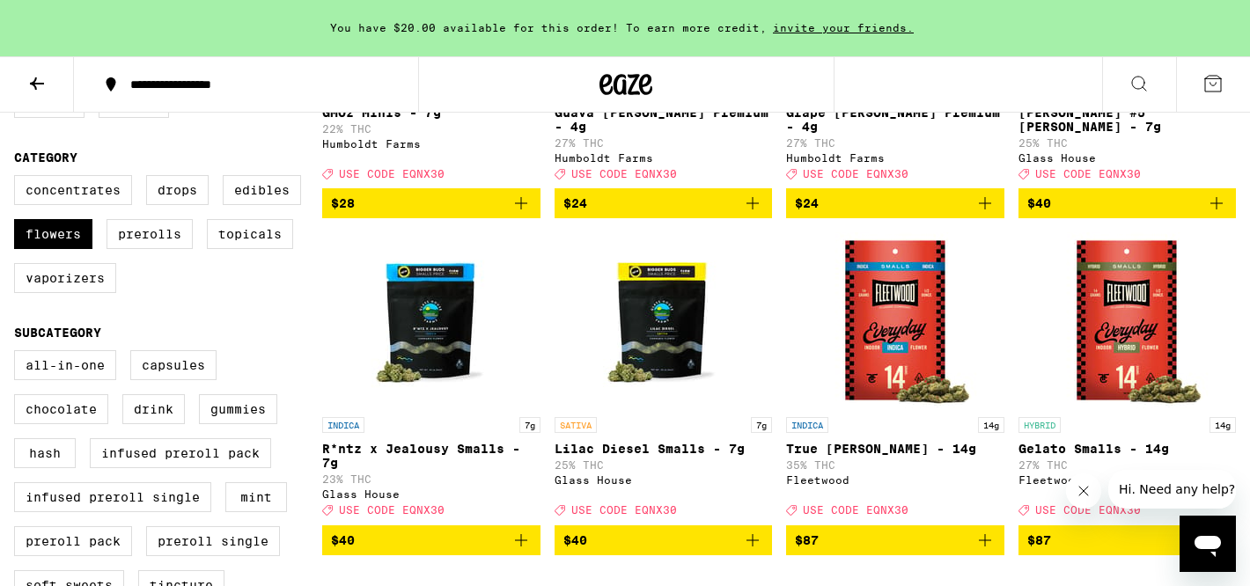
scroll to position [448, 0]
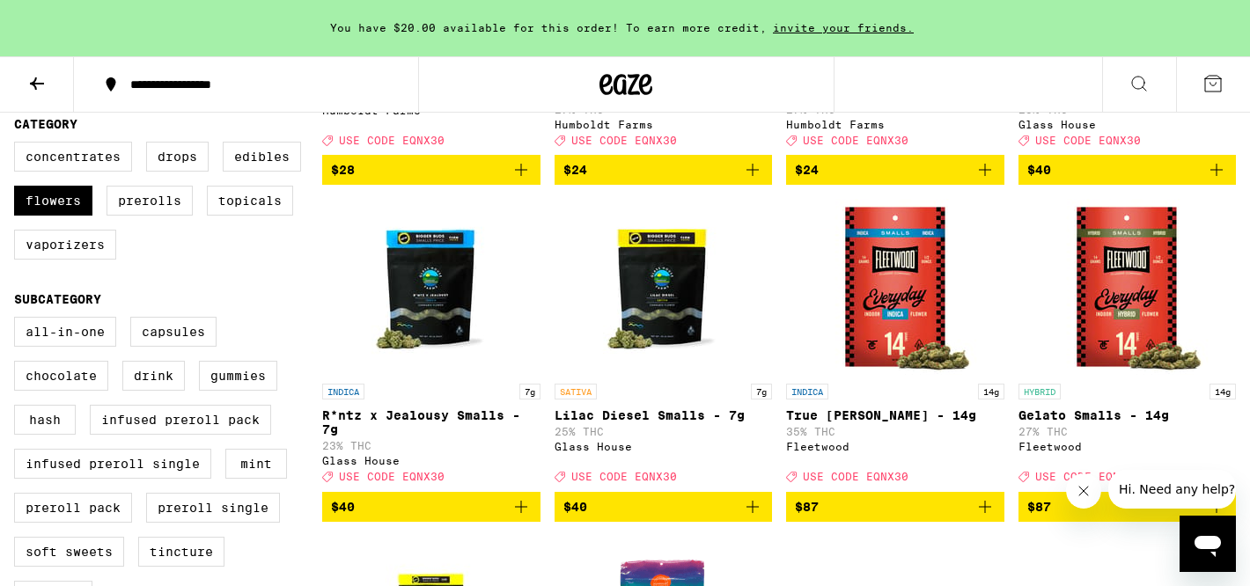
click at [1200, 85] on button at bounding box center [1213, 84] width 74 height 55
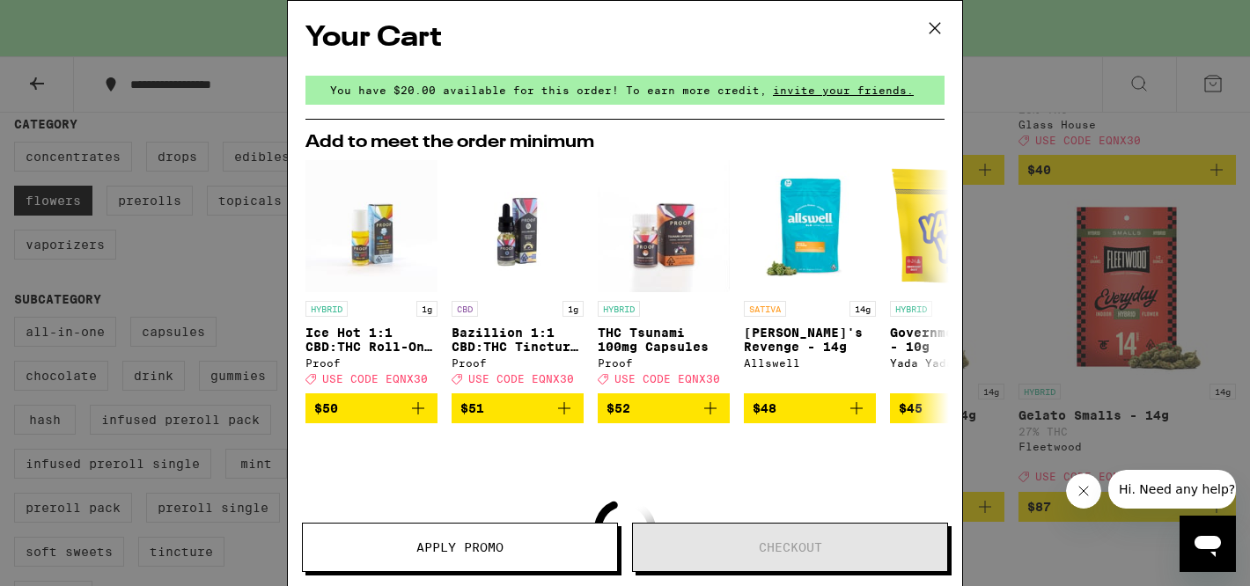
click at [943, 27] on icon at bounding box center [935, 28] width 26 height 26
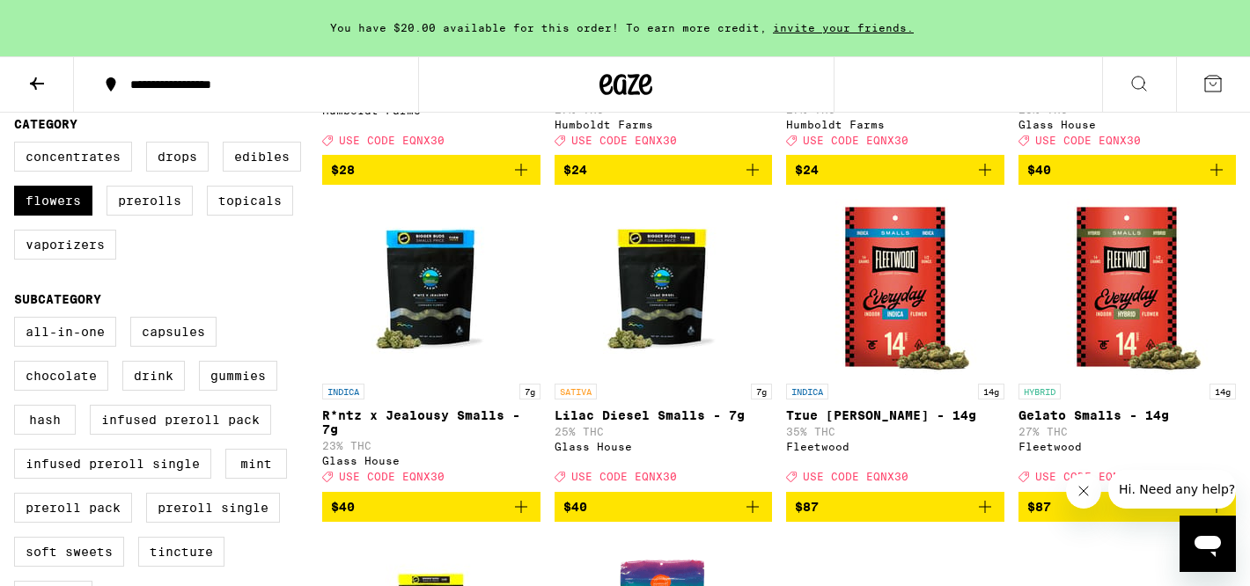
click at [755, 517] on icon "Add to bag" at bounding box center [752, 507] width 21 height 21
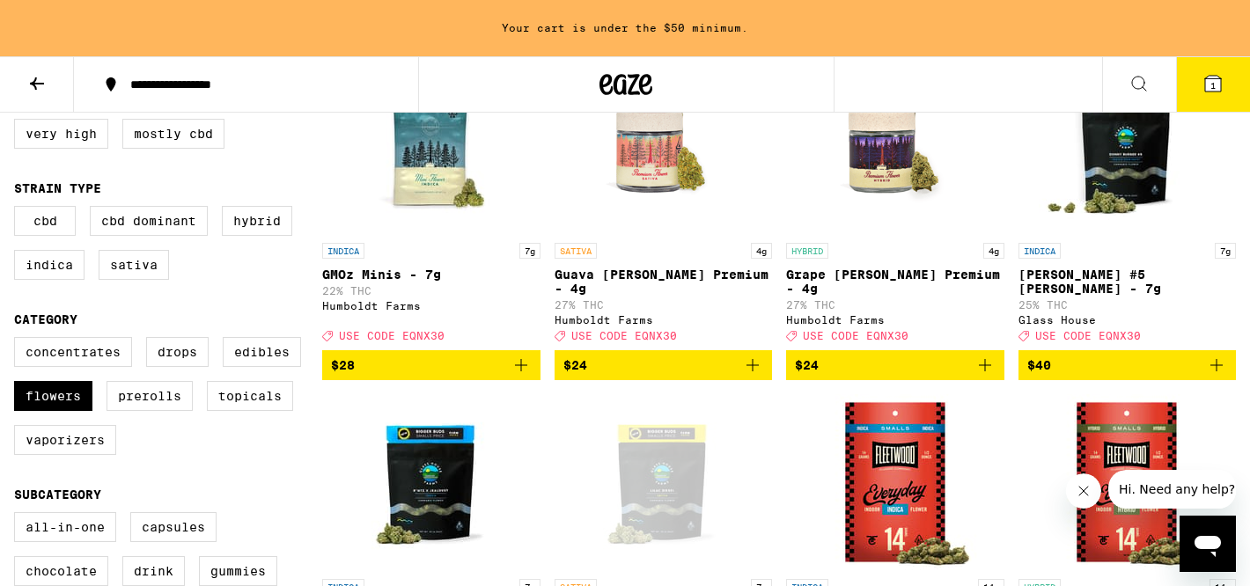
scroll to position [254, 0]
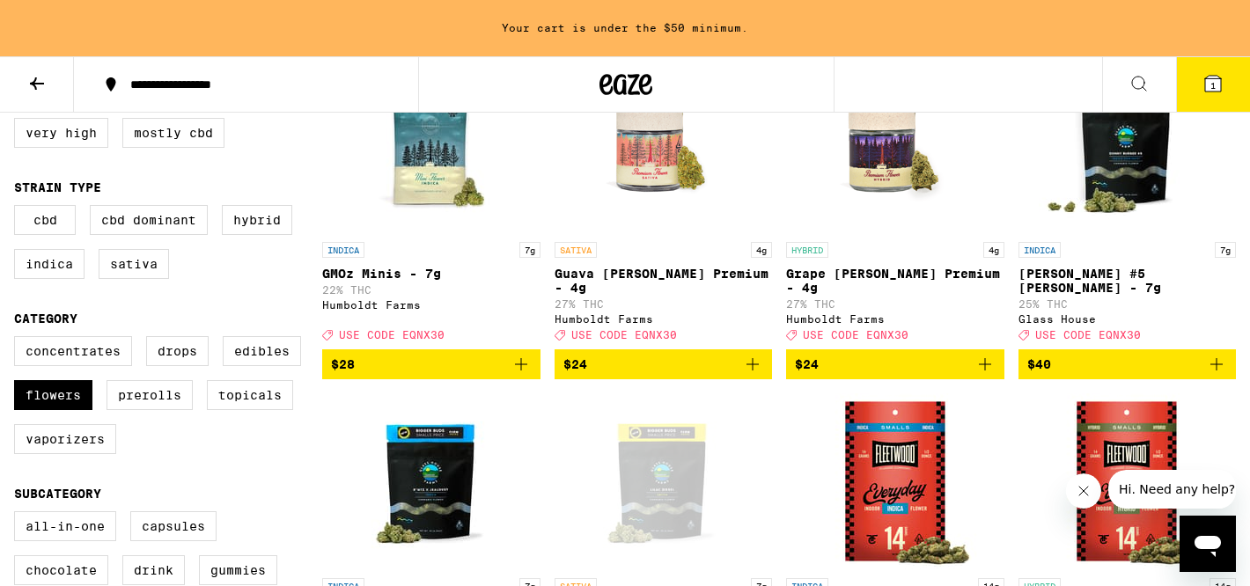
click at [1215, 357] on icon "Add to bag" at bounding box center [1216, 364] width 21 height 21
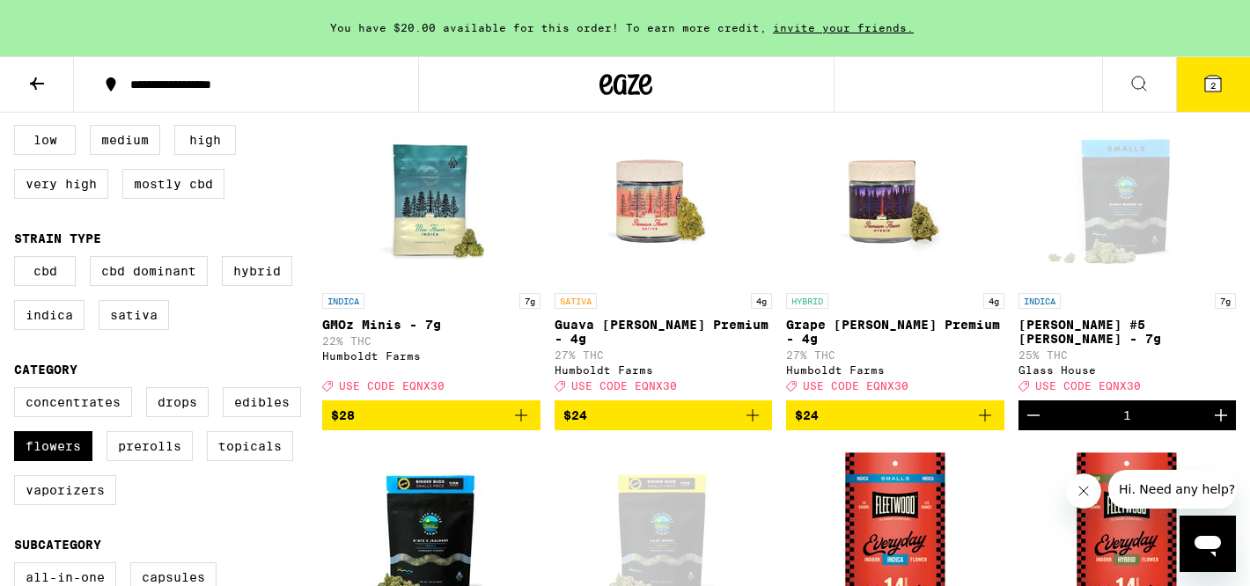
scroll to position [284, 0]
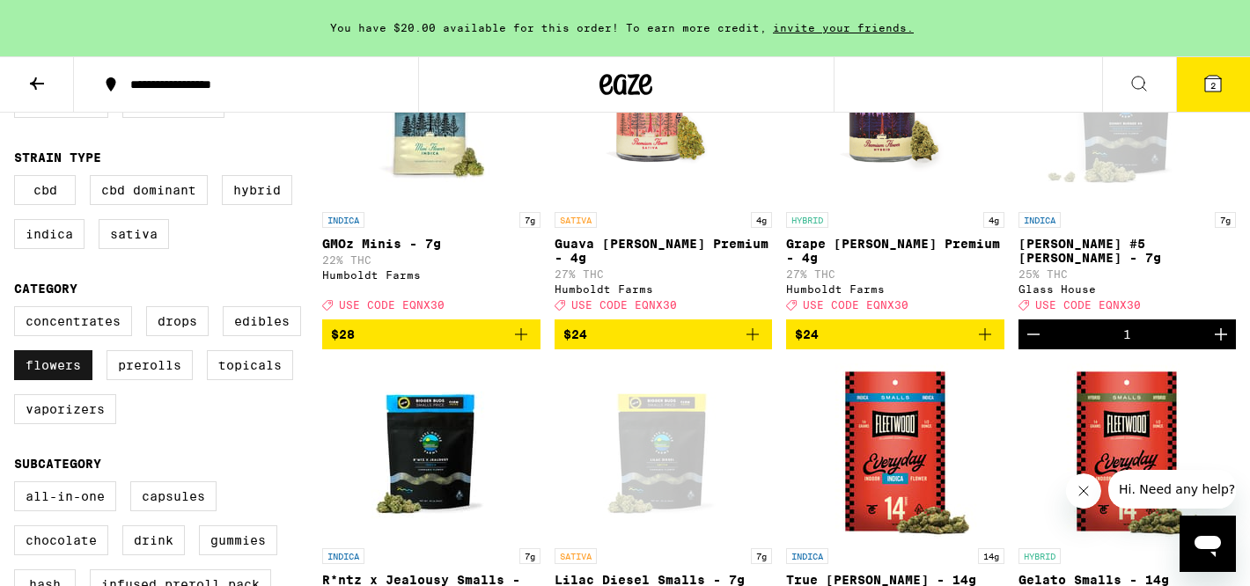
click at [72, 380] on label "Flowers" at bounding box center [53, 365] width 78 height 30
click at [18, 310] on input "Flowers" at bounding box center [18, 309] width 1 height 1
checkbox input "false"
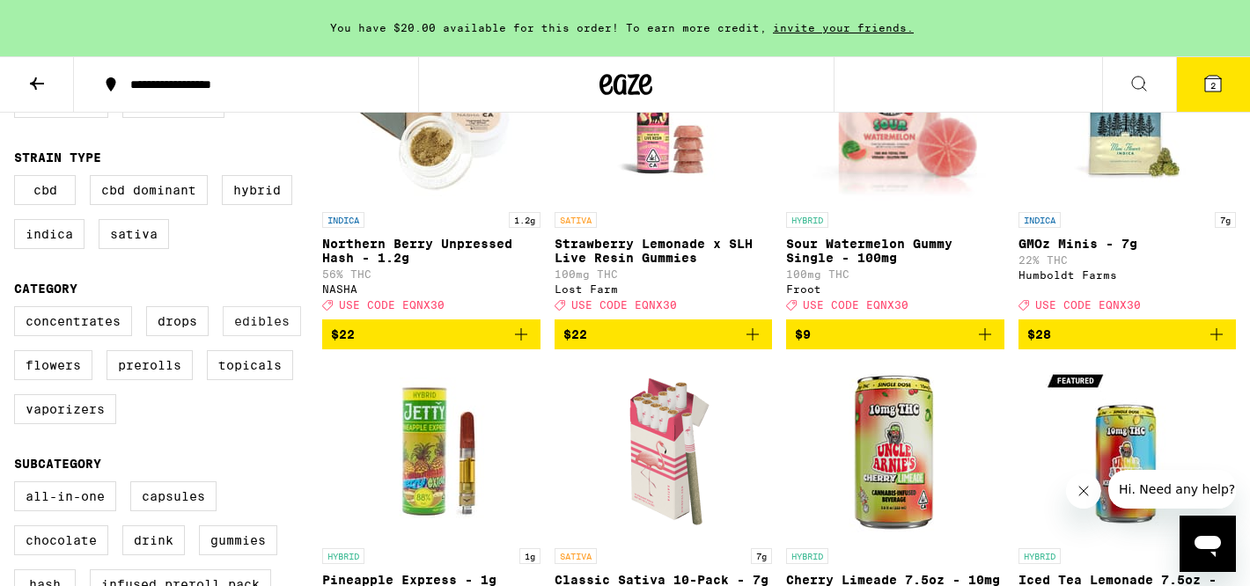
click at [256, 336] on label "Edibles" at bounding box center [262, 321] width 78 height 30
click at [18, 310] on input "Edibles" at bounding box center [18, 309] width 1 height 1
checkbox input "true"
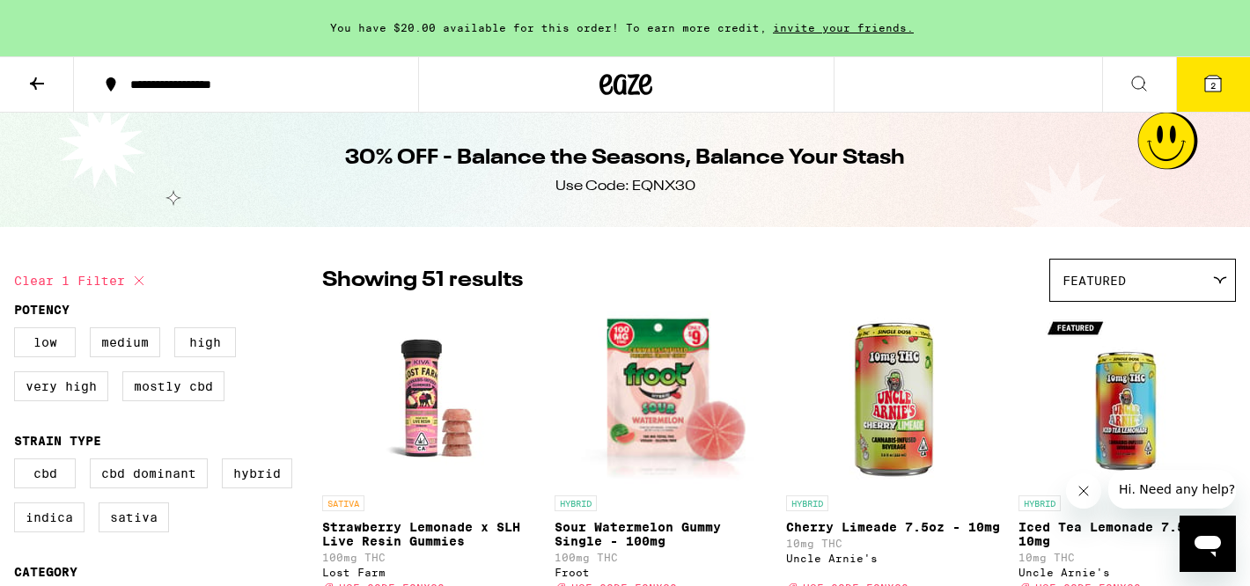
click at [1176, 290] on div "Featured" at bounding box center [1142, 280] width 185 height 41
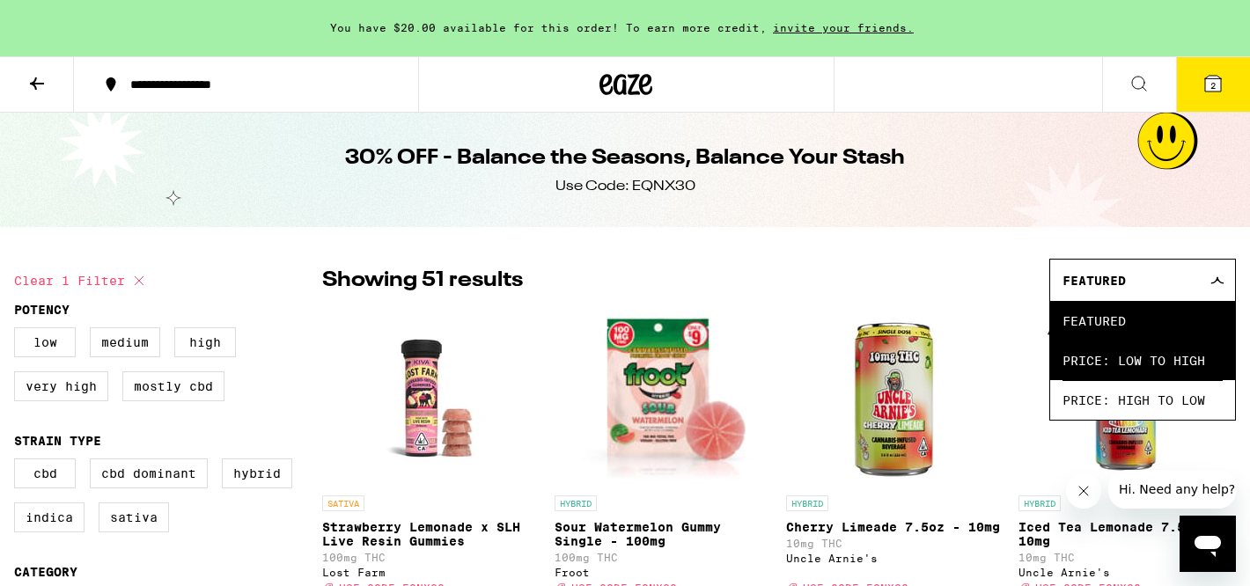
click at [1139, 353] on span "Price: Low to High" at bounding box center [1143, 361] width 160 height 40
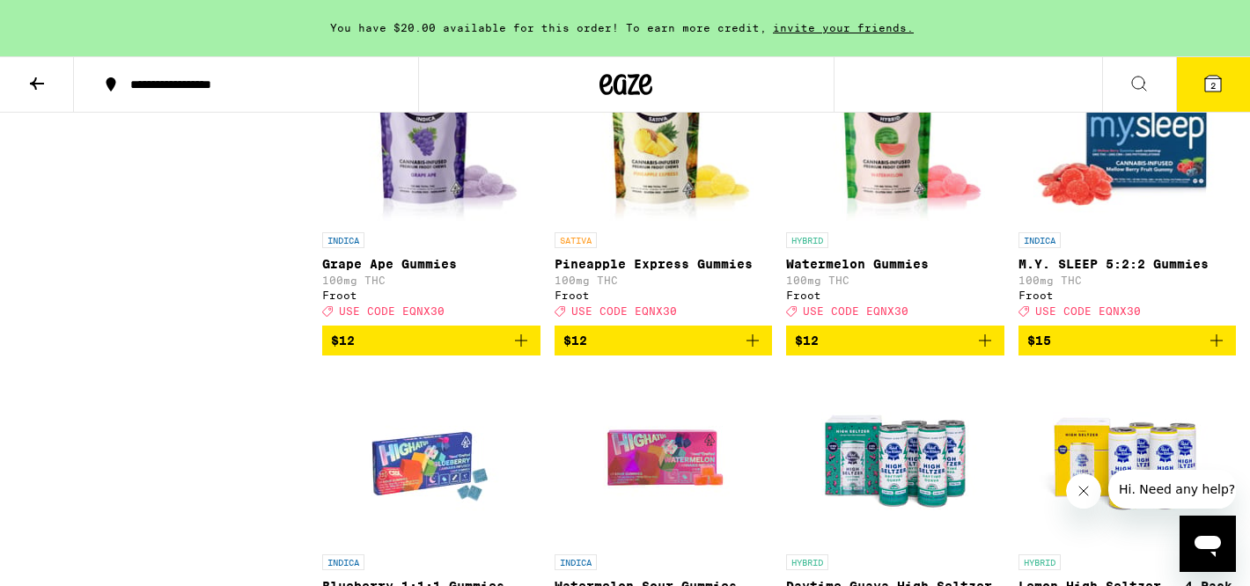
scroll to position [1608, 0]
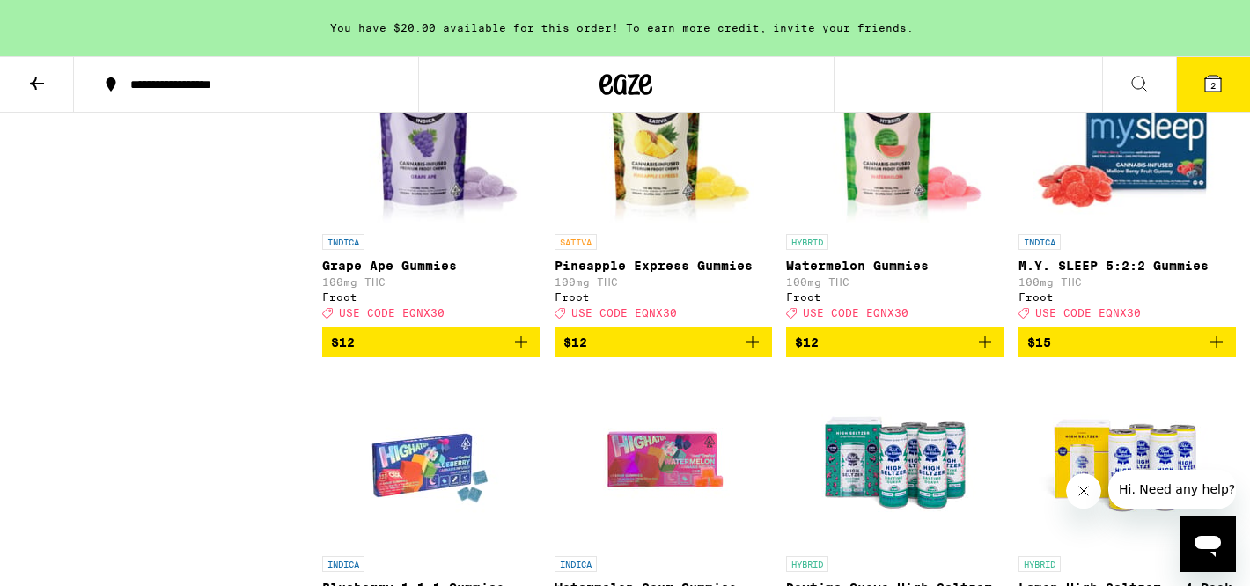
click at [753, 353] on icon "Add to bag" at bounding box center [752, 342] width 21 height 21
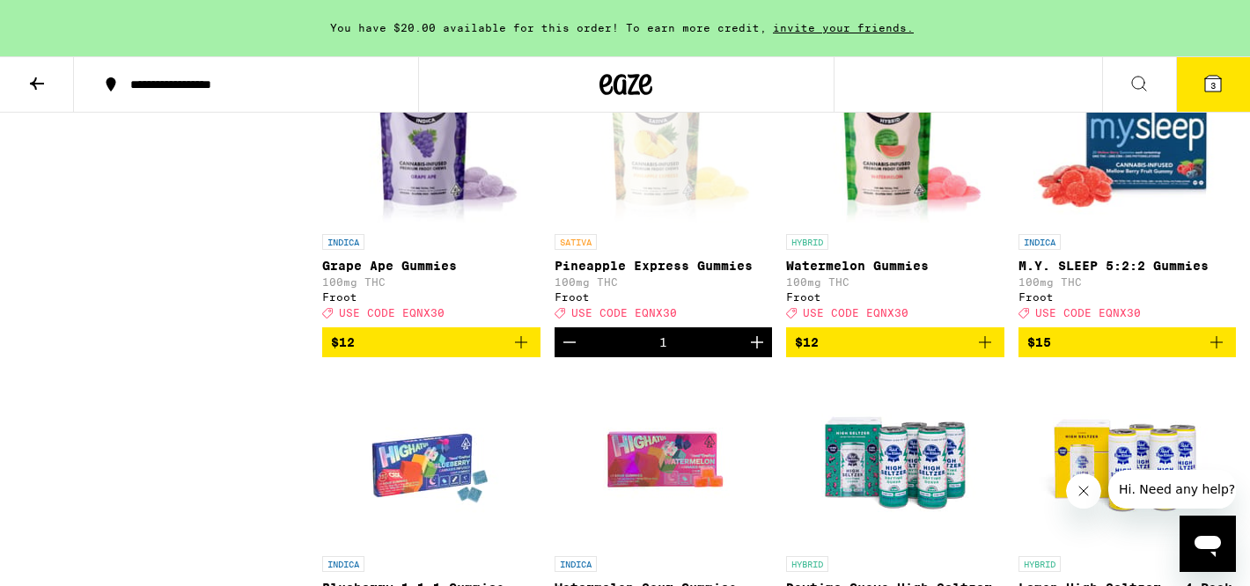
click at [982, 353] on icon "Add to bag" at bounding box center [985, 342] width 21 height 21
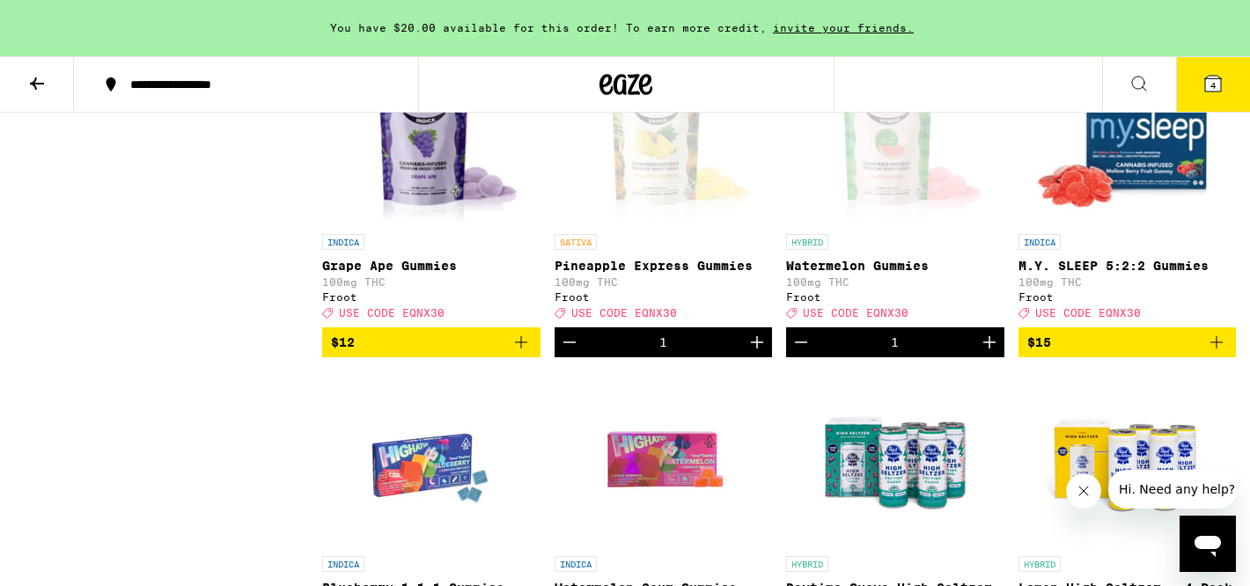
click at [1221, 91] on icon at bounding box center [1213, 83] width 21 height 21
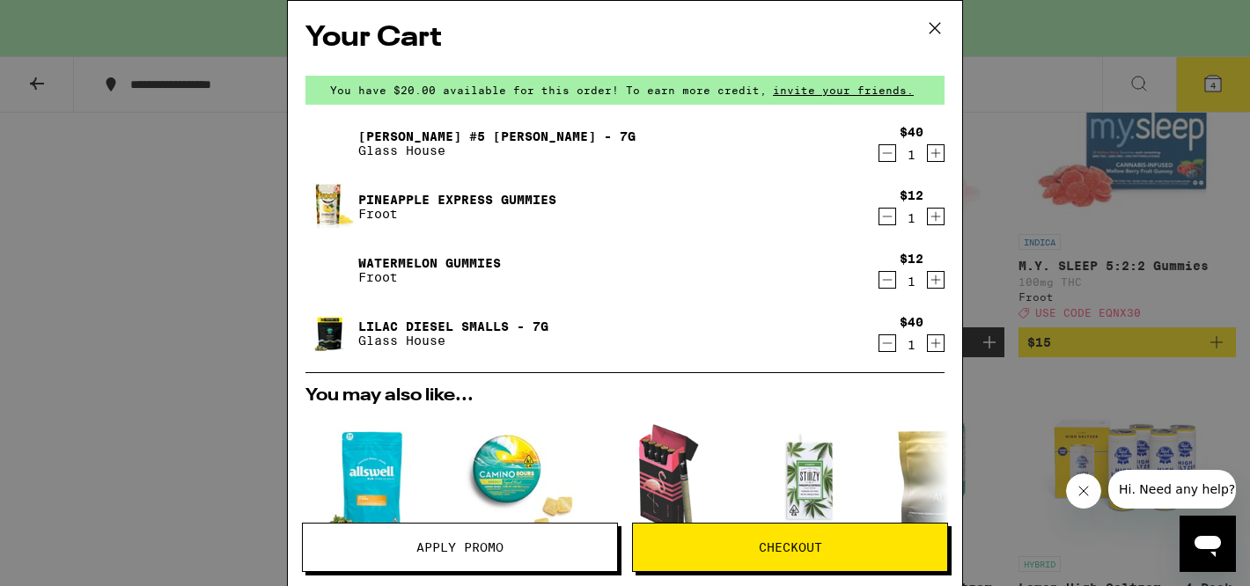
click at [455, 543] on span "Apply Promo" at bounding box center [459, 548] width 87 height 12
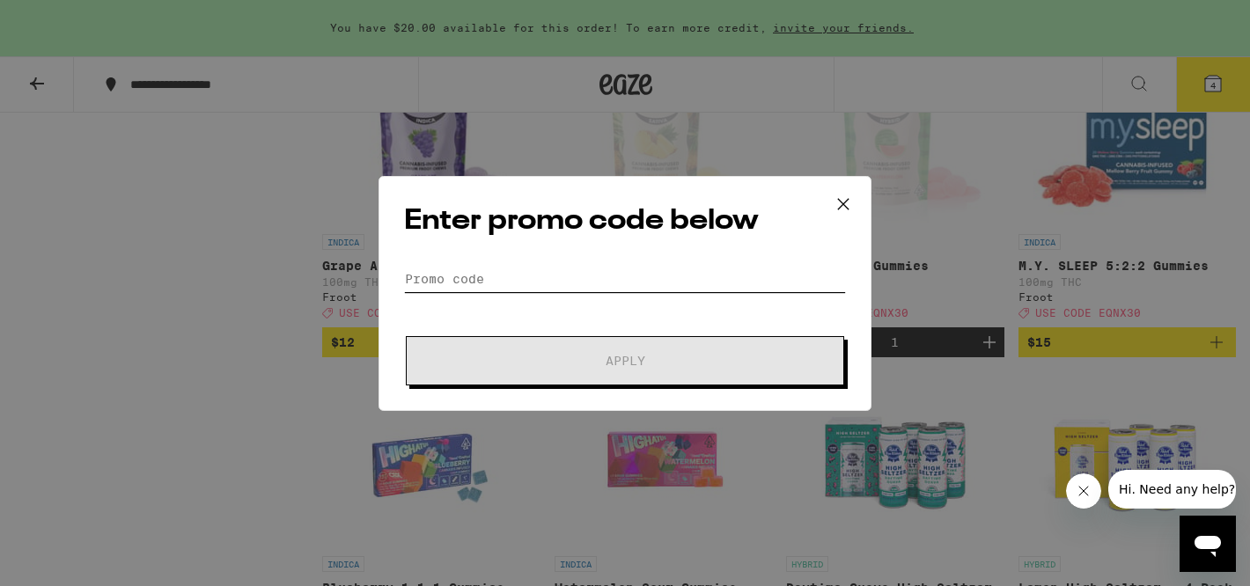
click at [518, 281] on input "Promo Code" at bounding box center [625, 279] width 442 height 26
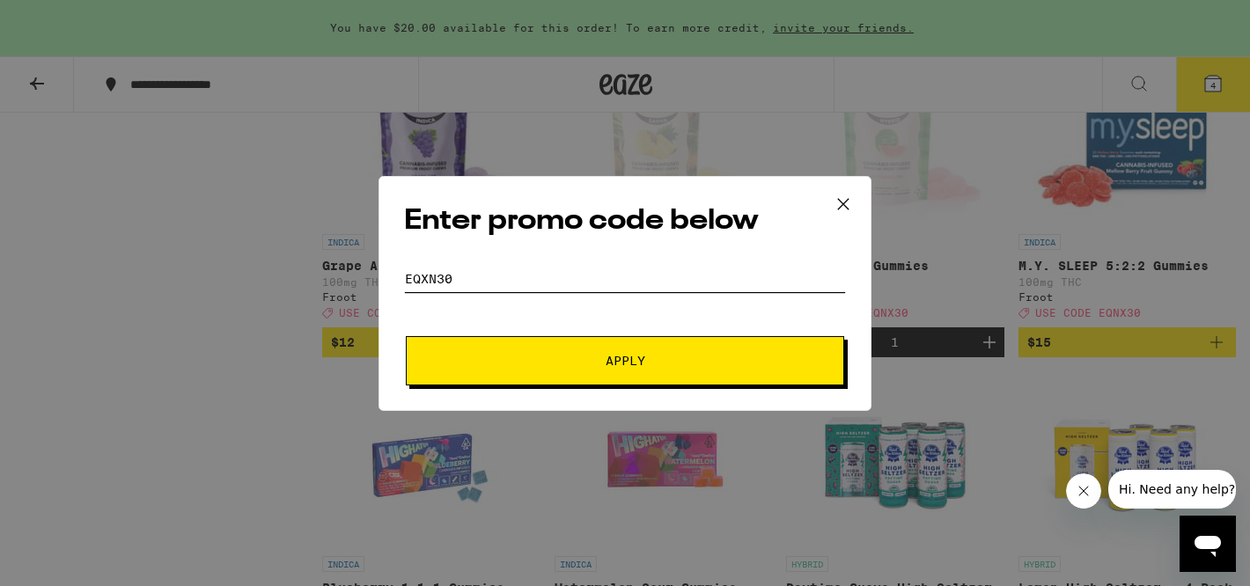
type input "eqxn30"
click at [699, 360] on span "Apply" at bounding box center [625, 361] width 317 height 12
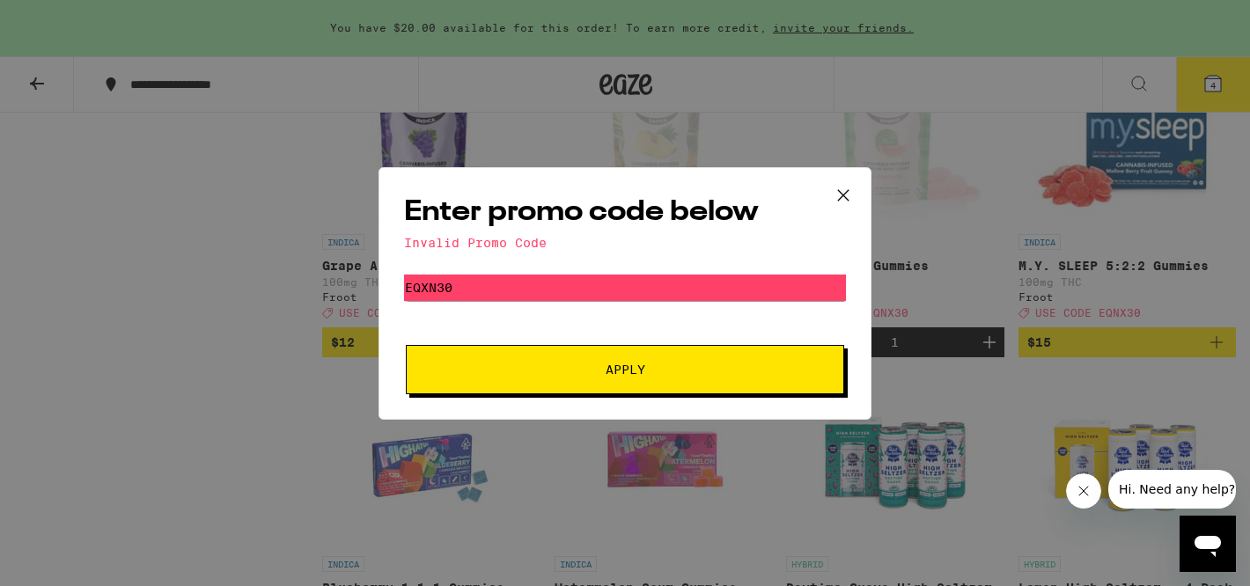
click at [843, 195] on icon at bounding box center [843, 195] width 26 height 26
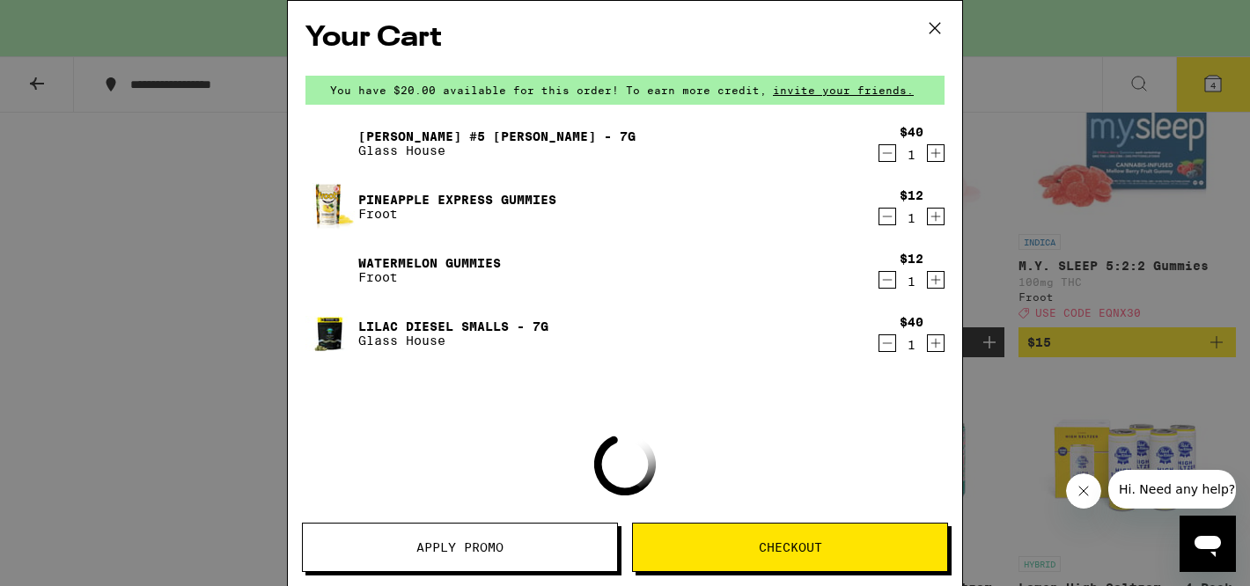
click at [932, 32] on icon at bounding box center [935, 28] width 26 height 26
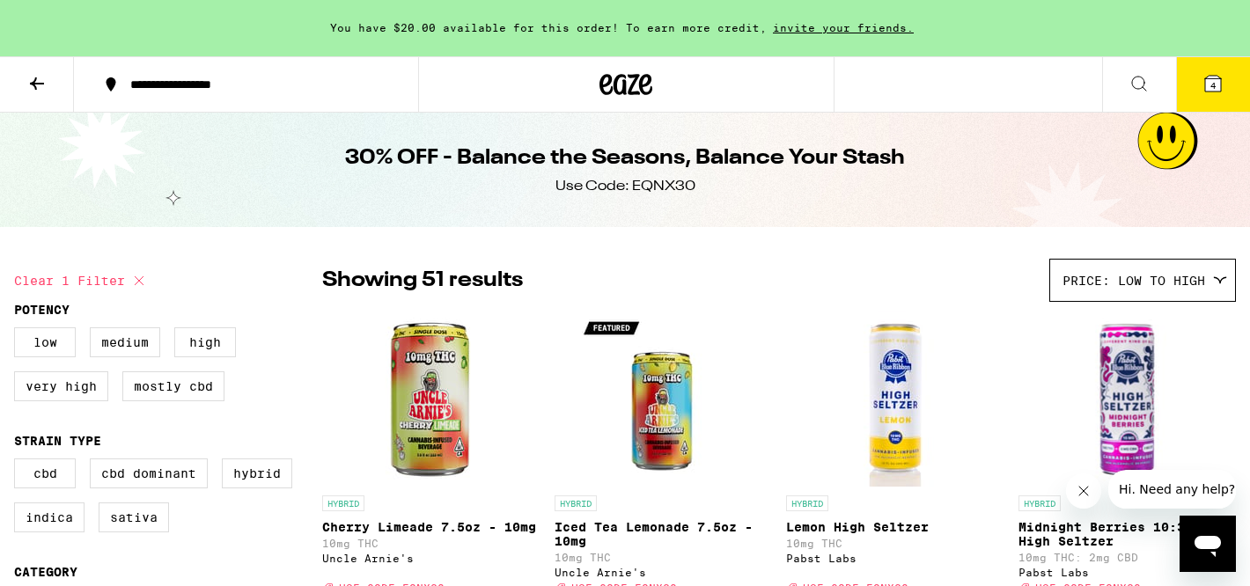
click at [1198, 92] on button "4" at bounding box center [1213, 84] width 74 height 55
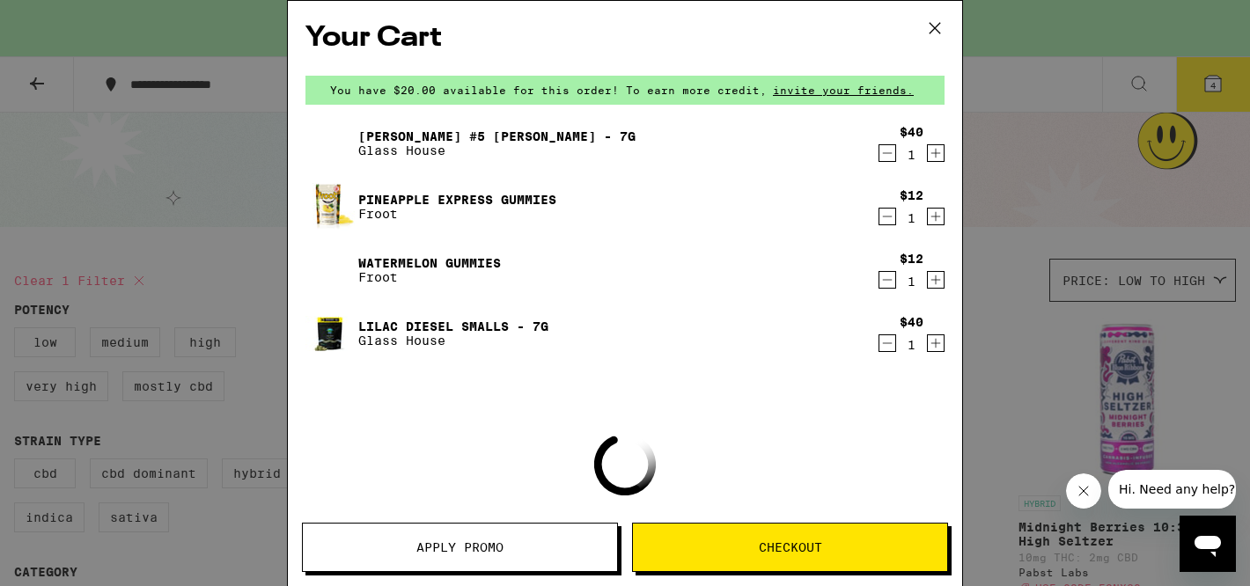
click at [503, 550] on span "Apply Promo" at bounding box center [459, 548] width 87 height 12
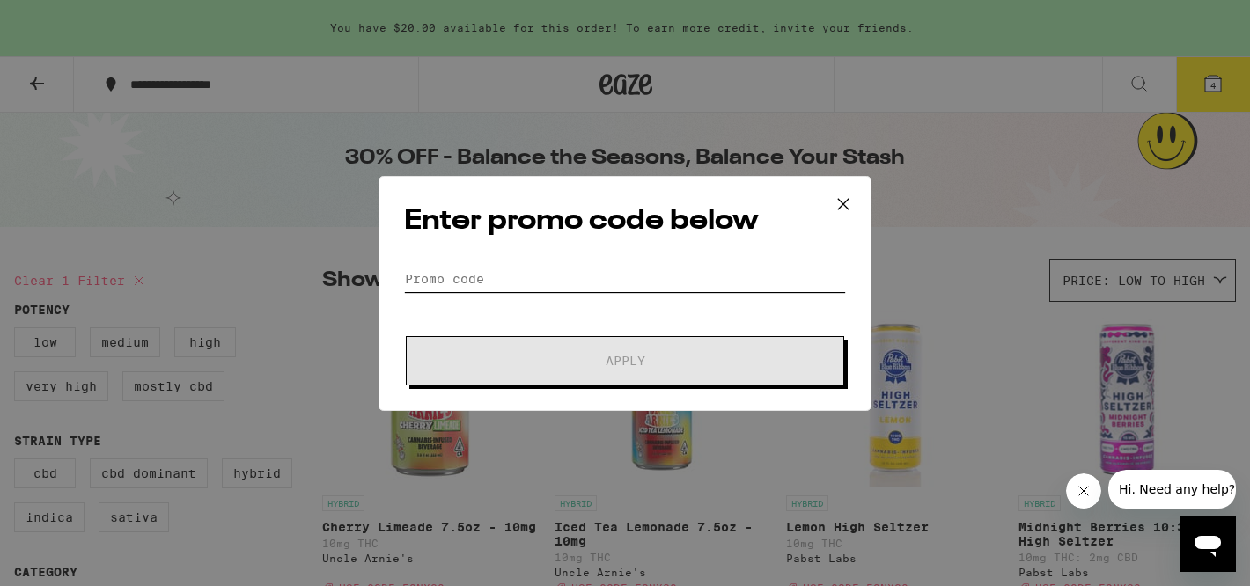
click at [518, 266] on input "Promo Code" at bounding box center [625, 279] width 442 height 26
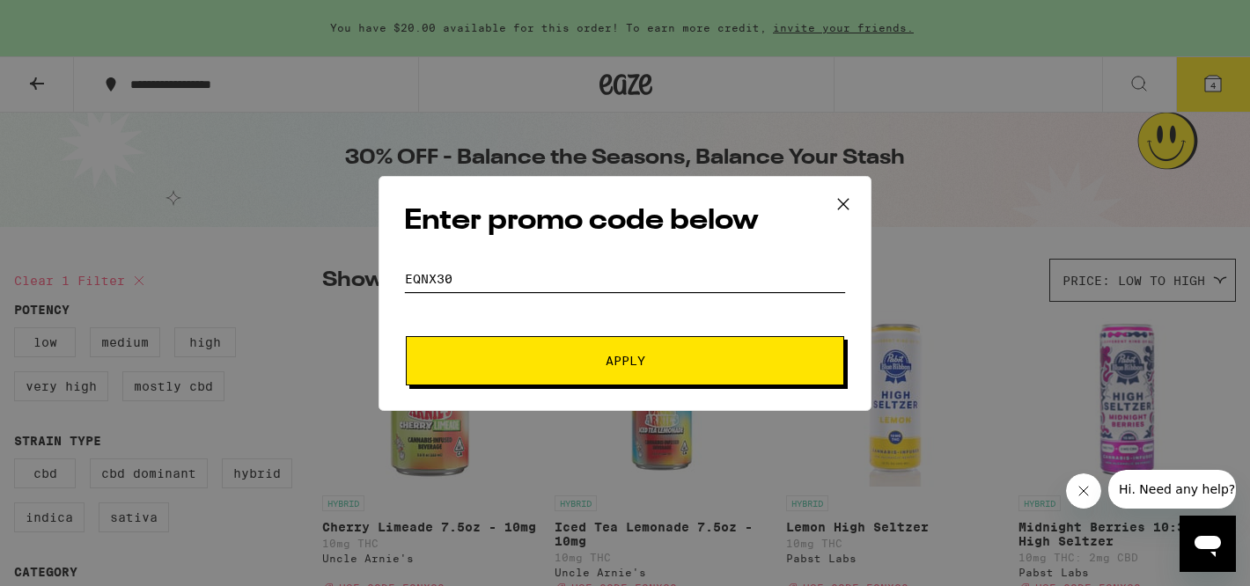
type input "eqnx30"
click at [539, 367] on button "Apply" at bounding box center [625, 360] width 439 height 49
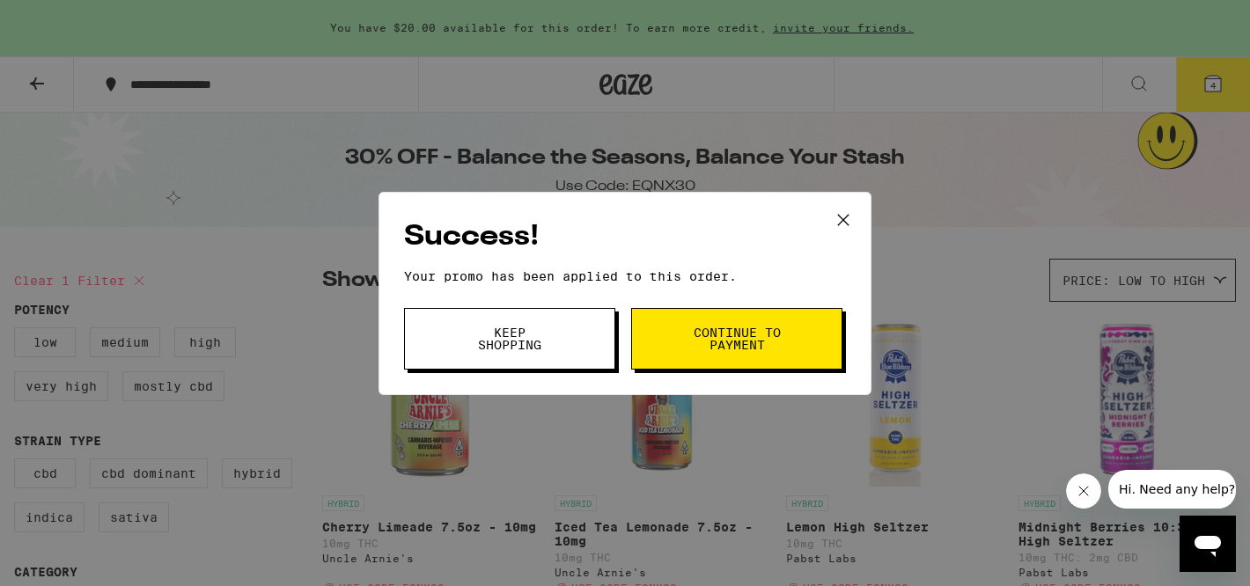
click at [690, 356] on button "Continue to payment" at bounding box center [736, 339] width 211 height 62
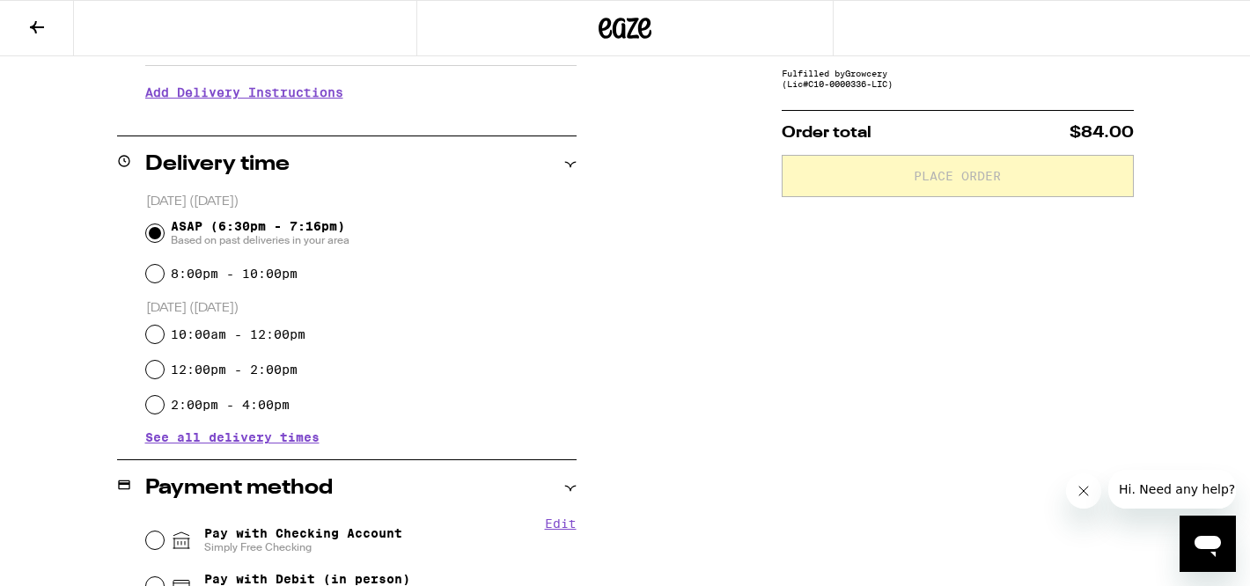
scroll to position [354, 0]
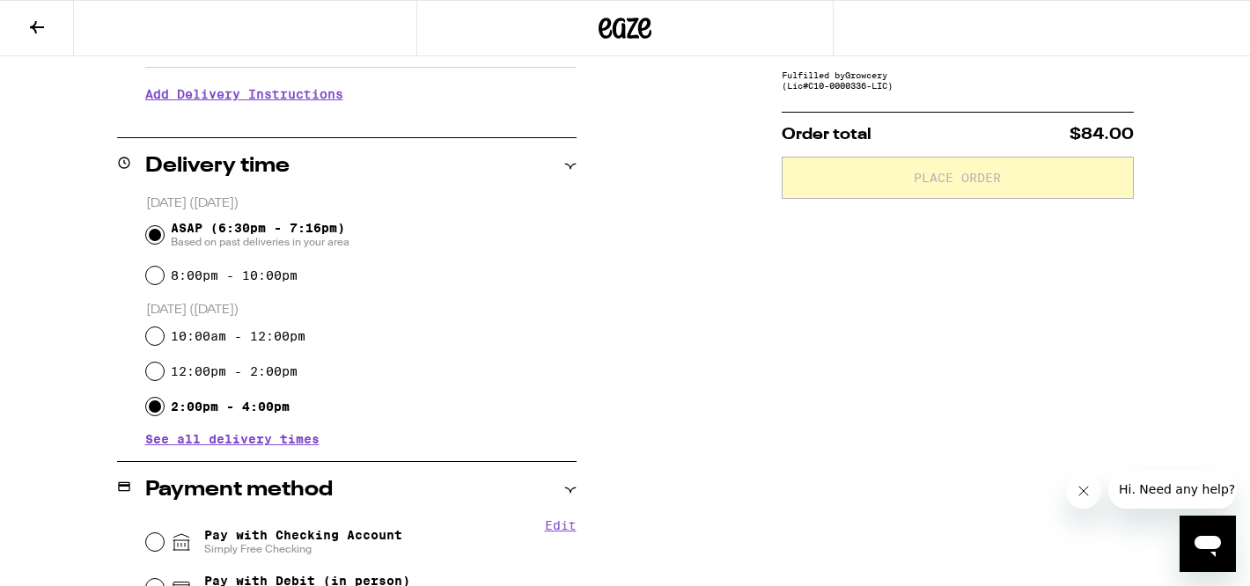
click at [159, 405] on input "2:00pm - 4:00pm" at bounding box center [155, 407] width 18 height 18
radio input "true"
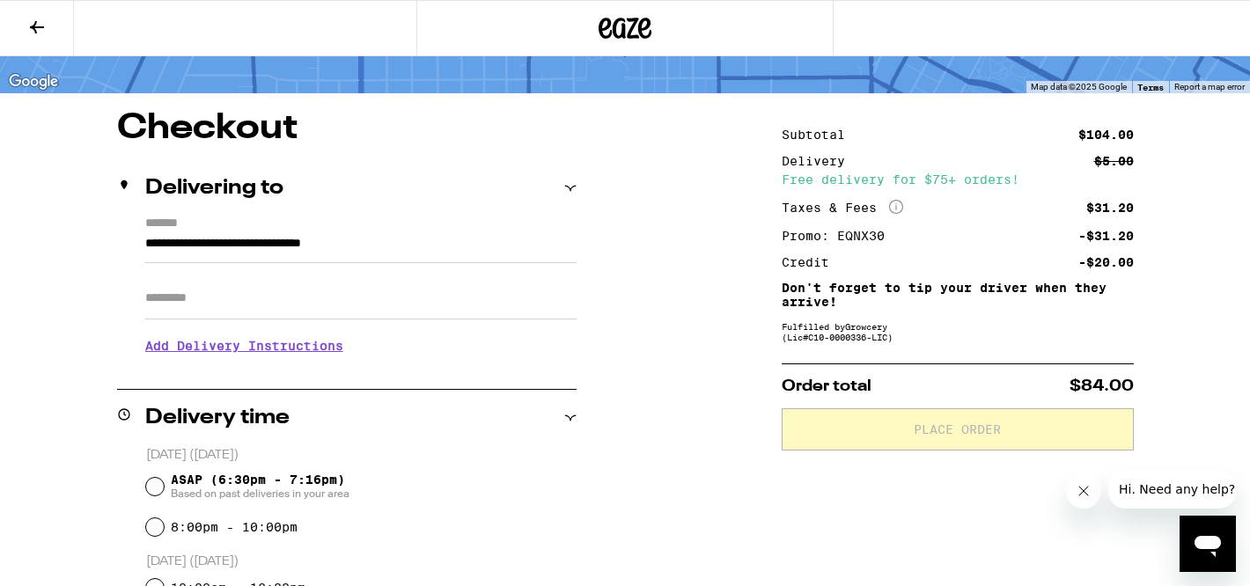
scroll to position [85, 0]
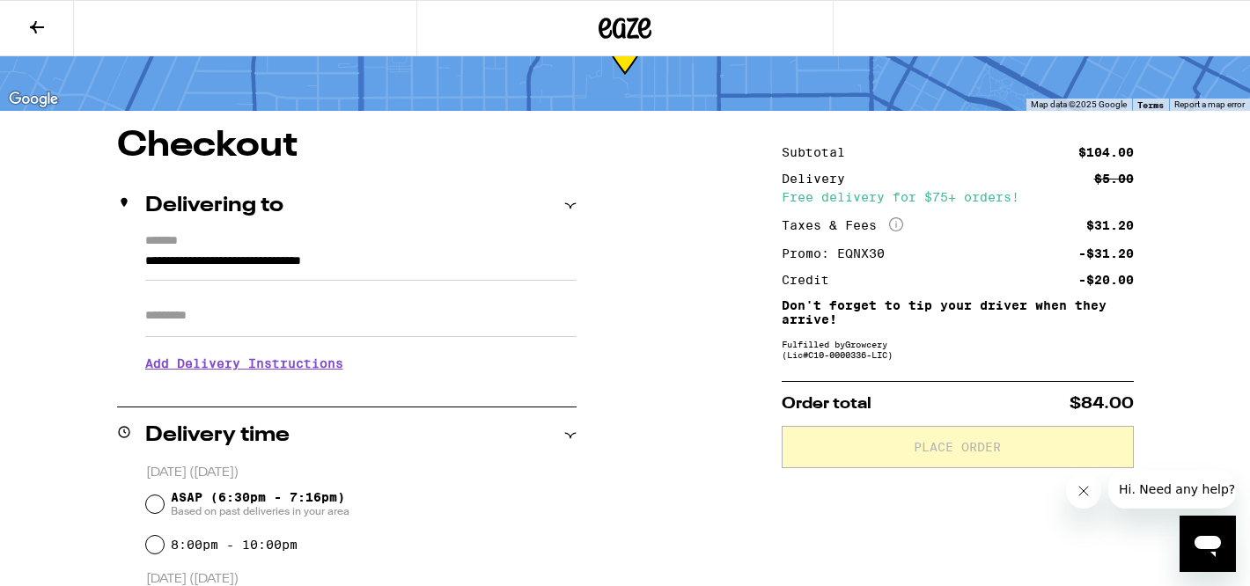
click at [314, 327] on input "Apt/Suite" at bounding box center [360, 316] width 431 height 42
type input "***"
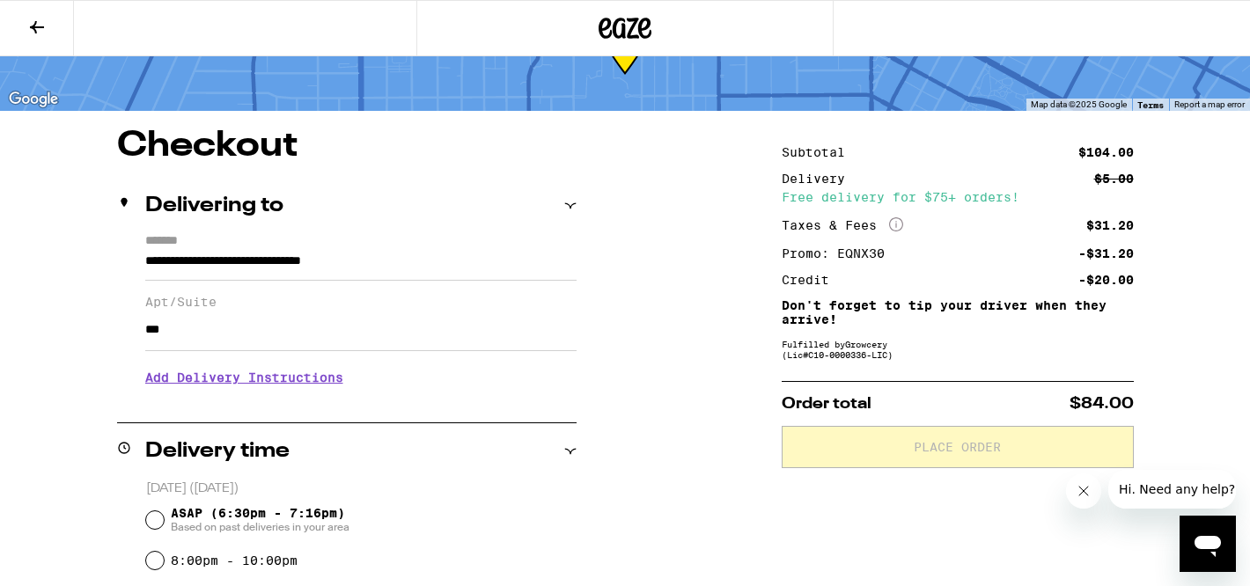
click at [276, 383] on h3 "Add Delivery Instructions" at bounding box center [360, 377] width 431 height 41
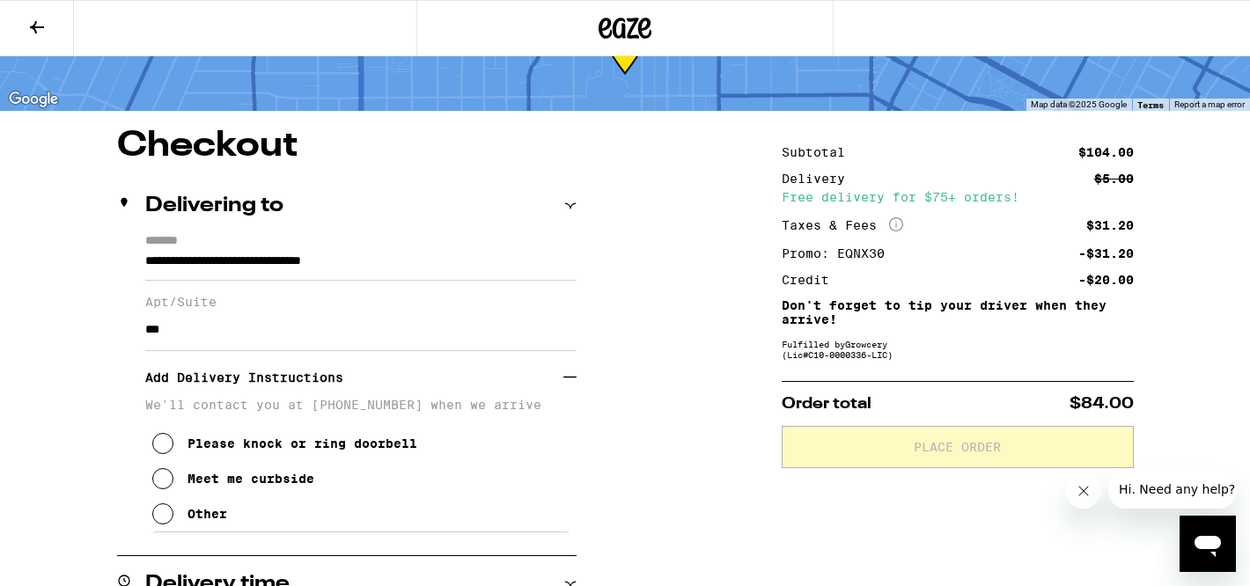
click at [214, 521] on div "Other" at bounding box center [208, 514] width 40 height 14
click at [240, 558] on textarea "Enter any other delivery instructions you want driver to know" at bounding box center [360, 573] width 419 height 83
type textarea "$"
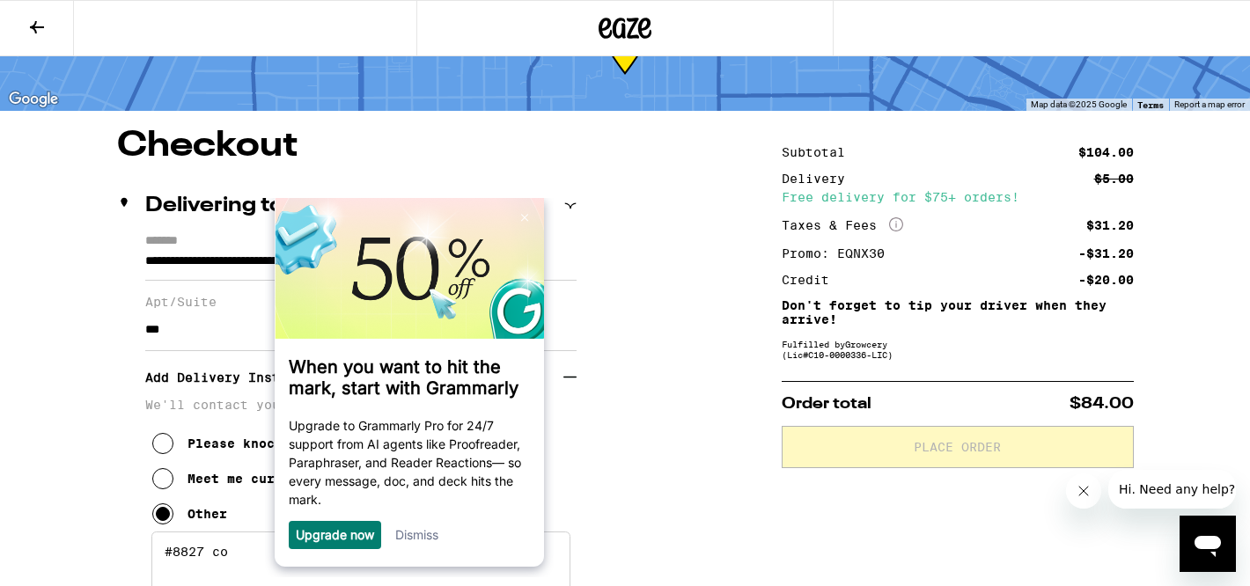
scroll to position [0, 0]
click at [424, 542] on link "Dismiss" at bounding box center [415, 534] width 43 height 15
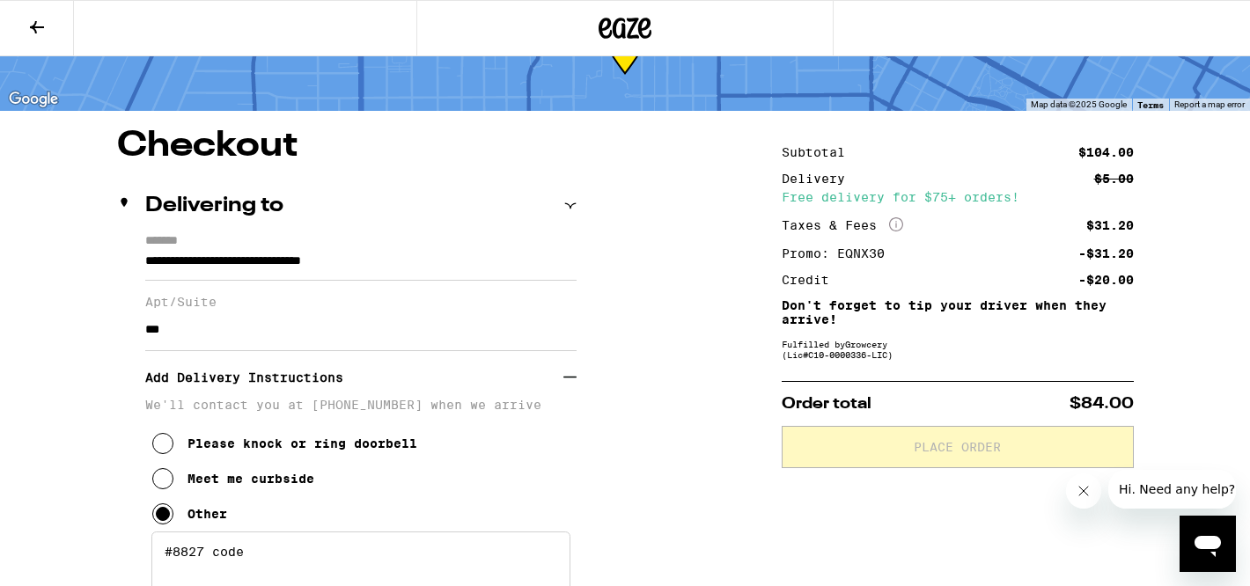
click at [353, 566] on textarea "#8827 code" at bounding box center [360, 573] width 419 height 83
type textarea "#8827 code guard will let you up"
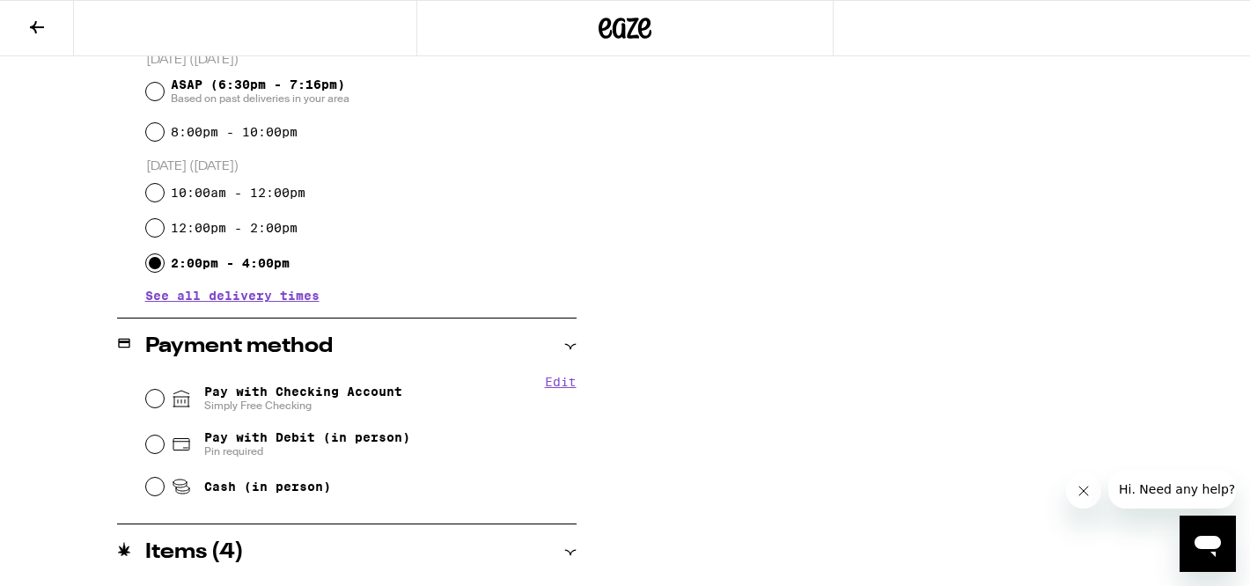
scroll to position [749, 0]
click at [158, 404] on input "Pay with Checking Account Simply Free Checking" at bounding box center [155, 398] width 18 height 18
radio input "true"
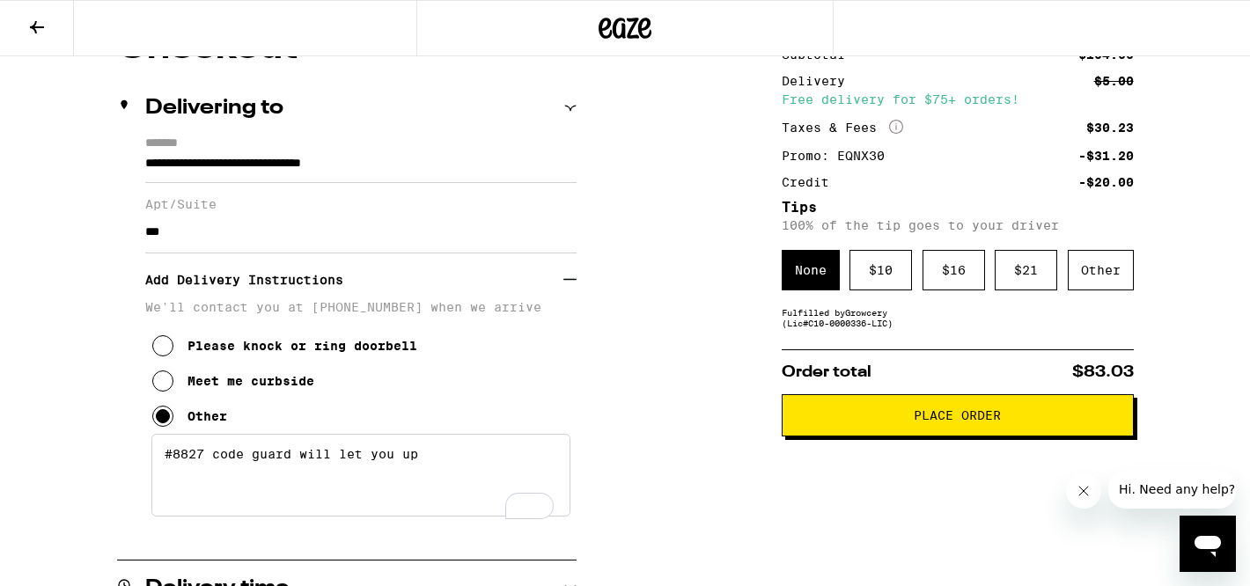
scroll to position [181, 0]
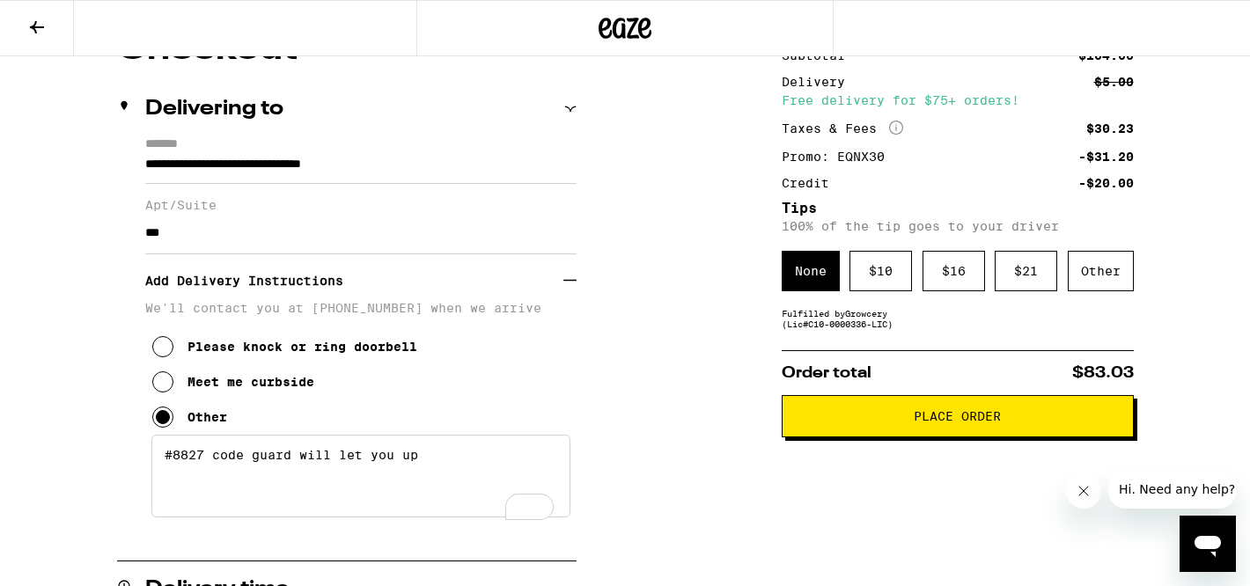
click at [914, 423] on span "Place Order" at bounding box center [957, 416] width 87 height 12
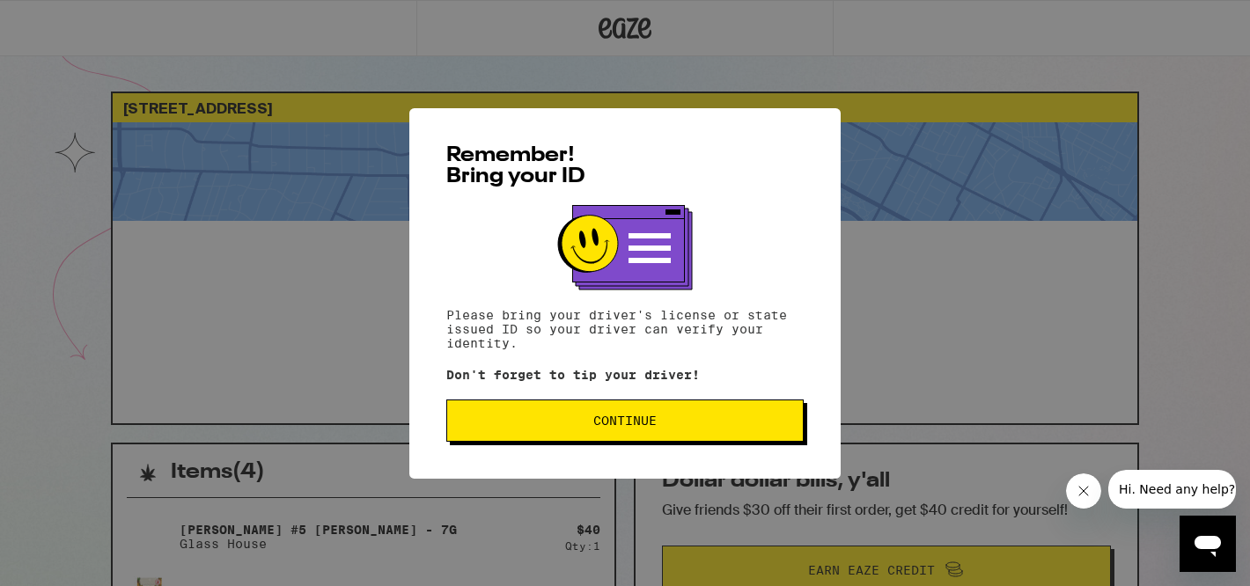
click at [666, 416] on button "Continue" at bounding box center [624, 421] width 357 height 42
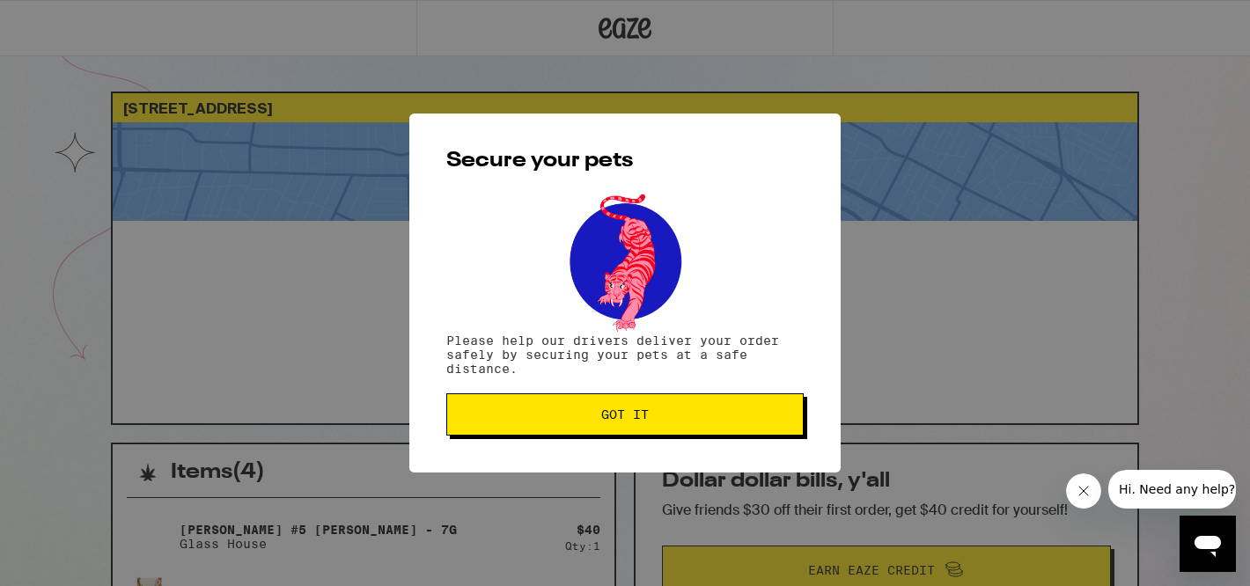
click at [666, 416] on span "Got it" at bounding box center [625, 415] width 328 height 12
